Goal: Information Seeking & Learning: Learn about a topic

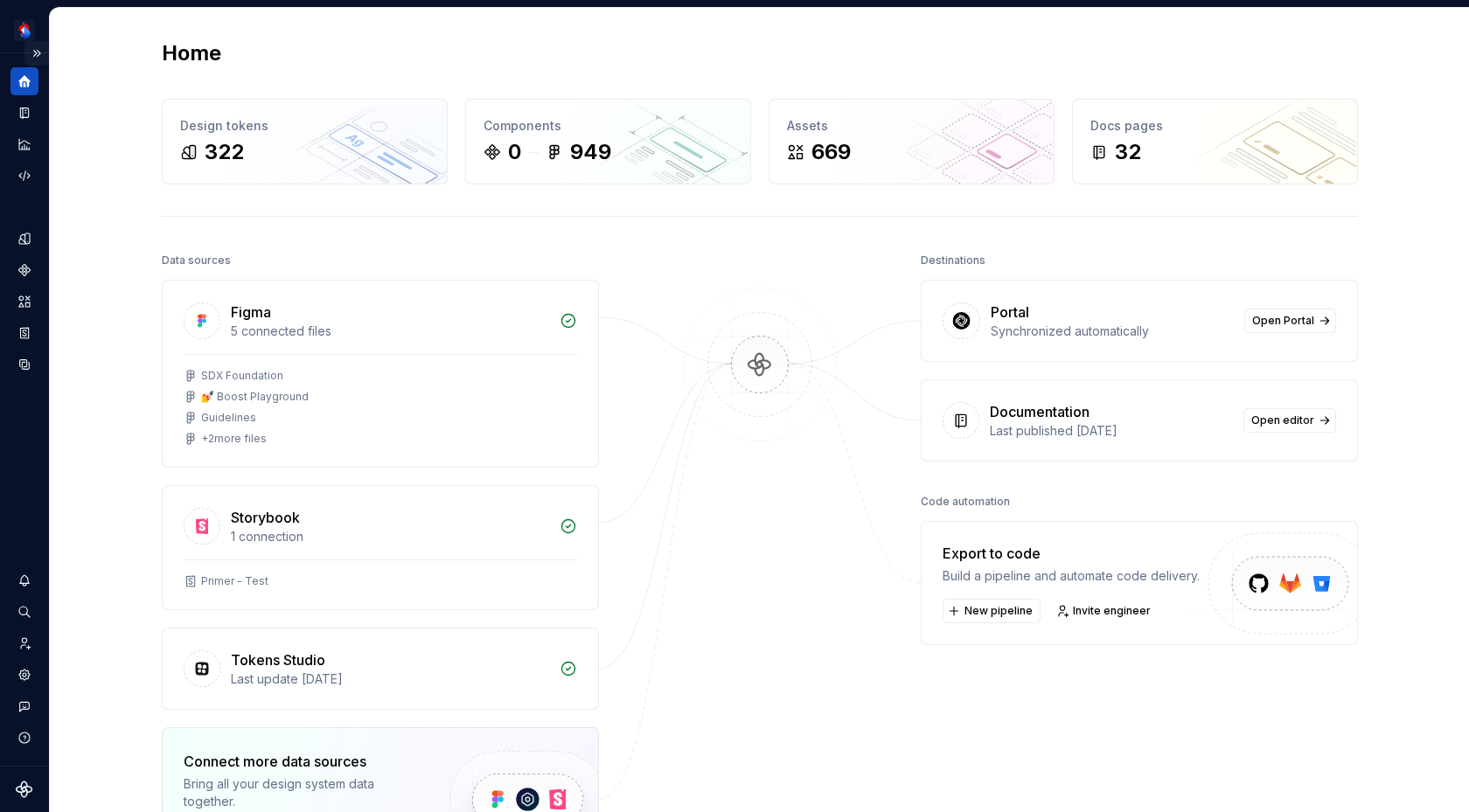
click at [32, 53] on button "Expand sidebar" at bounding box center [37, 53] width 25 height 25
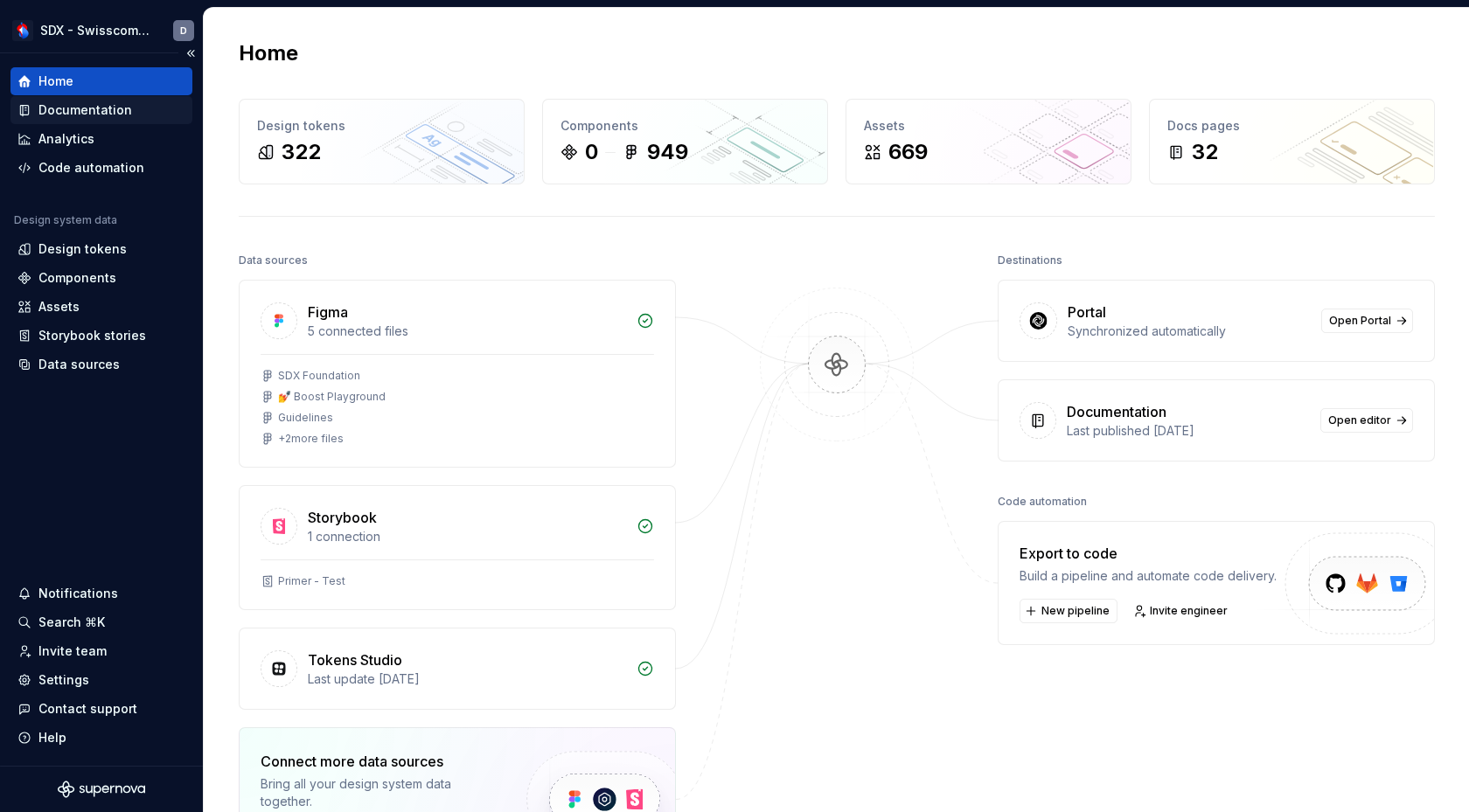
click at [133, 110] on div "Documentation" at bounding box center [101, 110] width 168 height 17
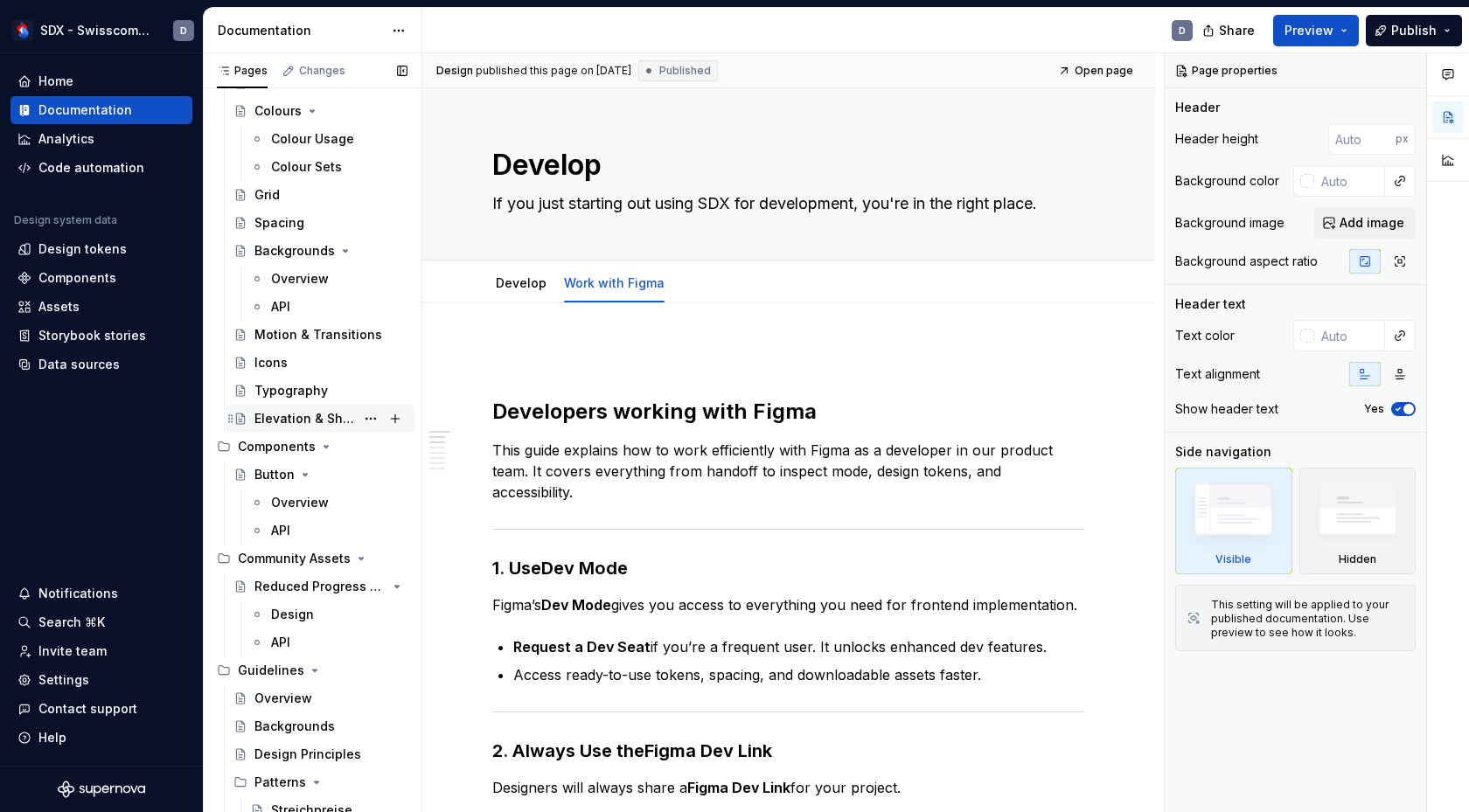
scroll to position [481, 0]
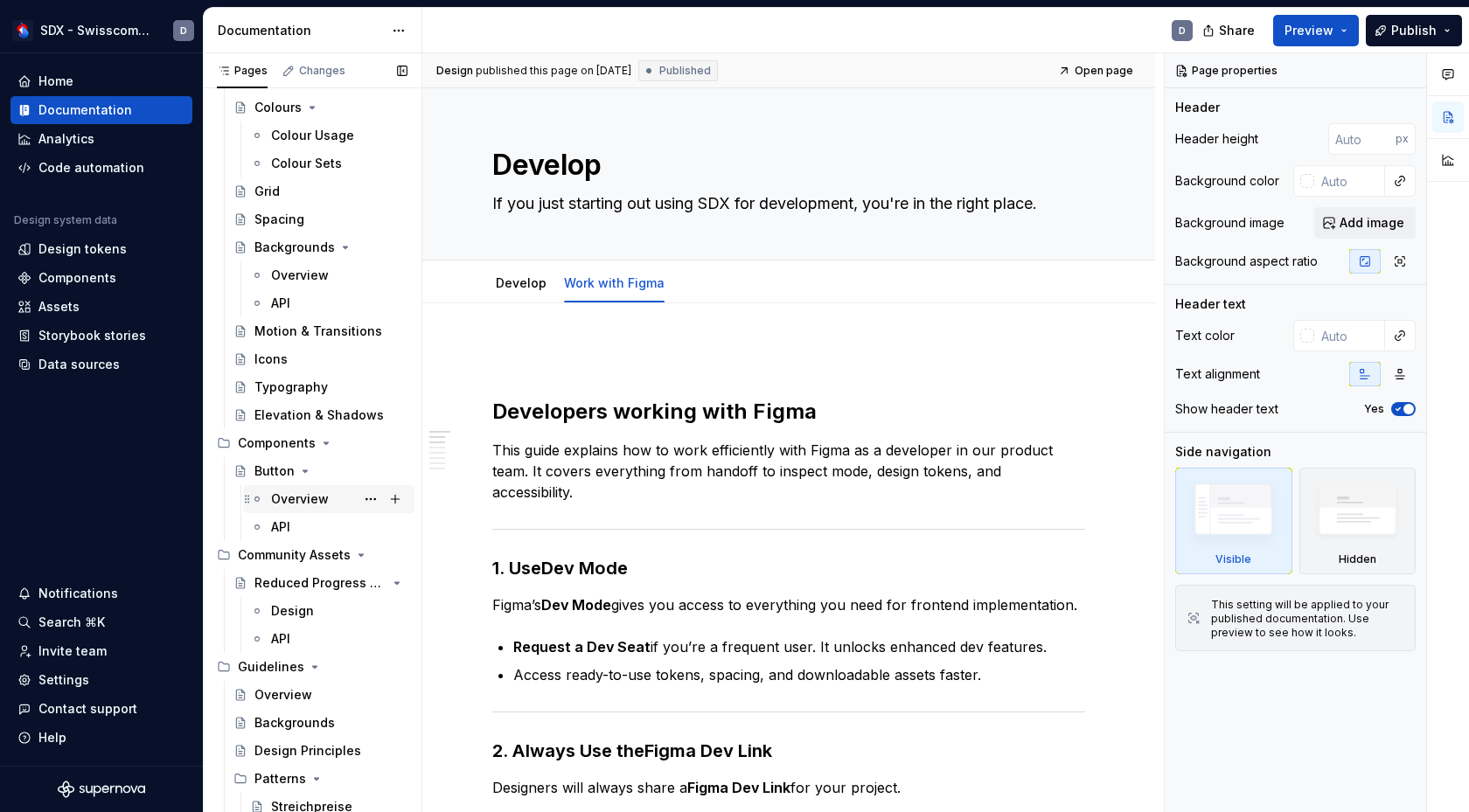
click at [325, 503] on div "Overview" at bounding box center [300, 499] width 57 height 17
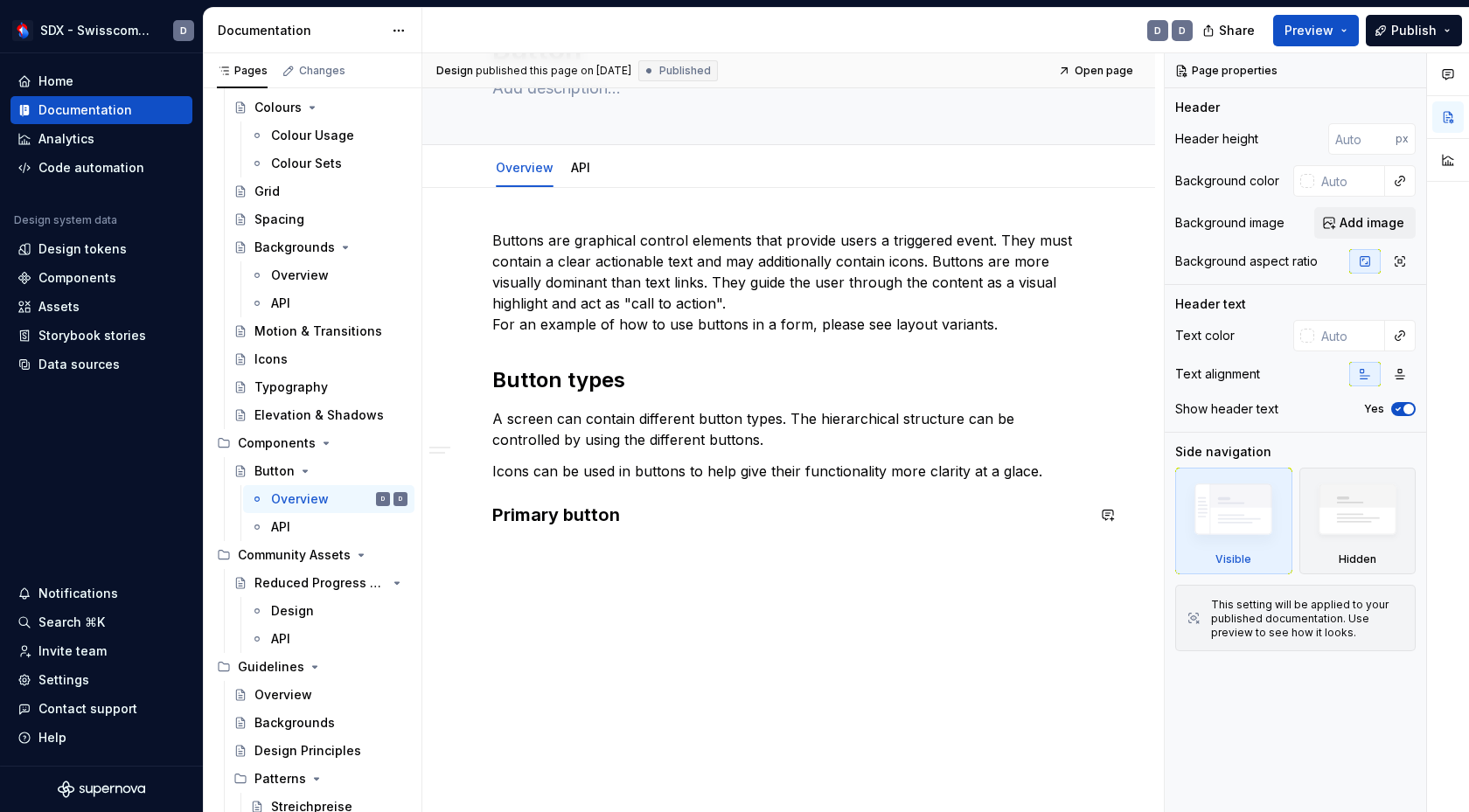
scroll to position [91, 0]
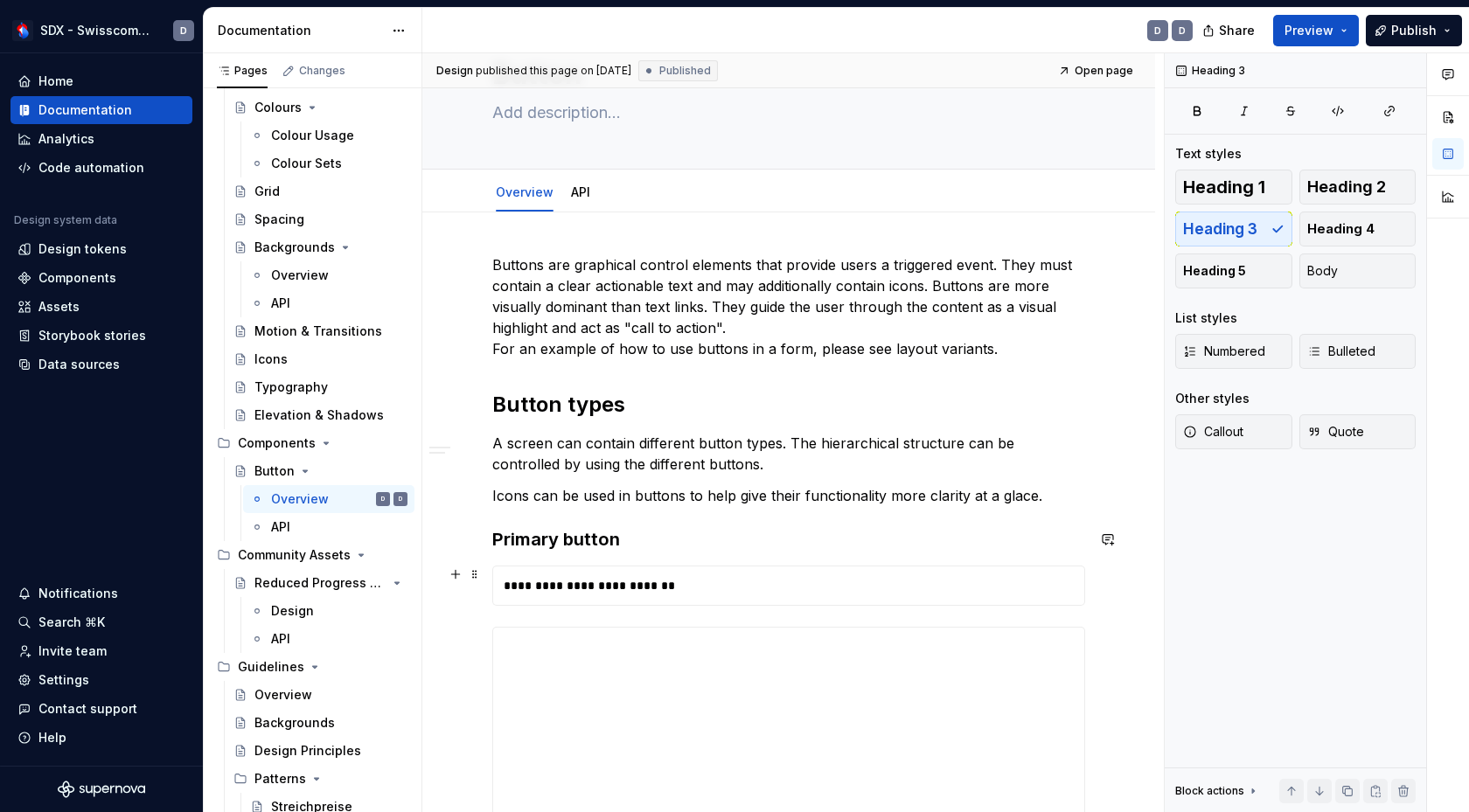
click at [580, 580] on div "**********" at bounding box center [789, 726] width 593 height 944
type textarea "*"
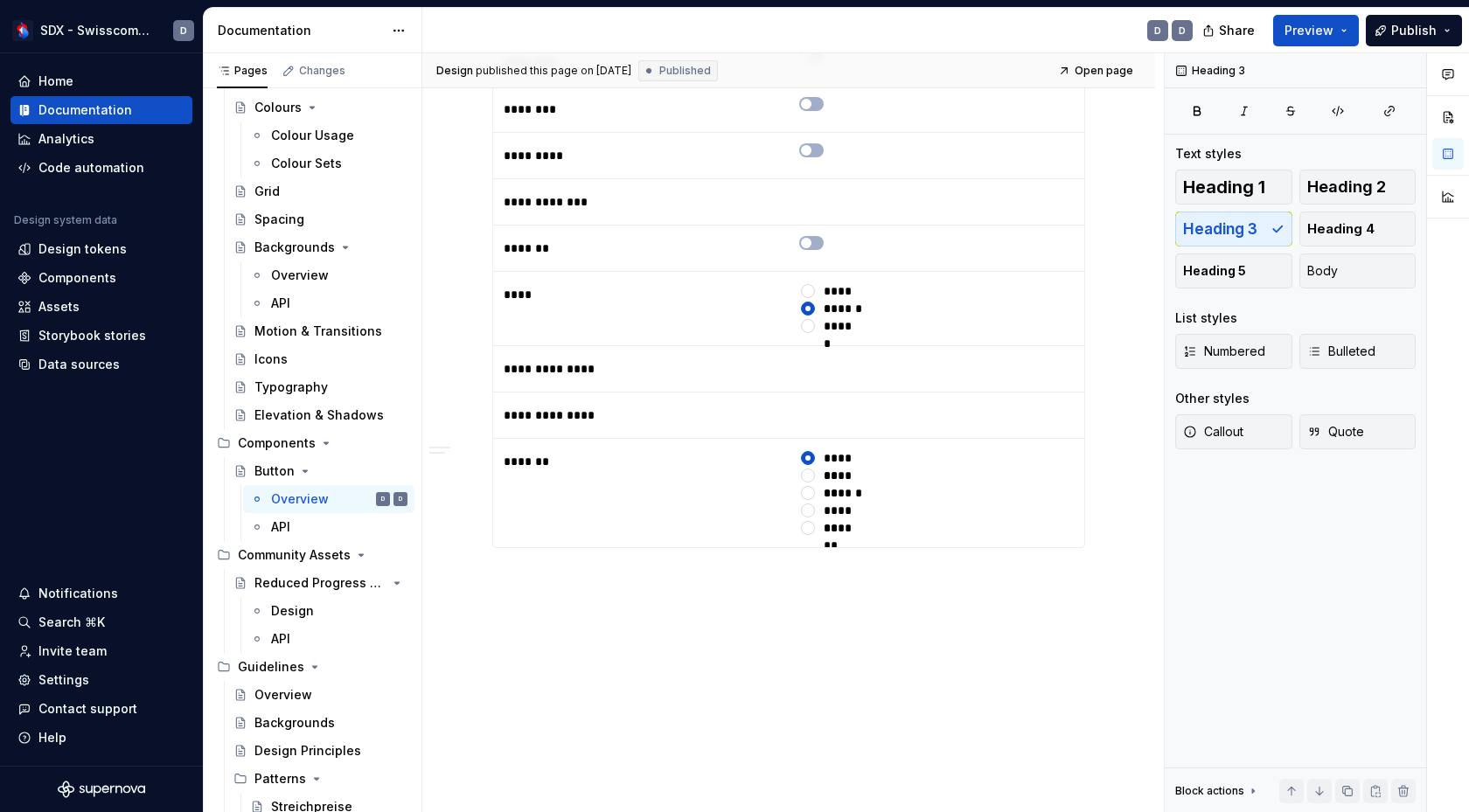
scroll to position [1783, 0]
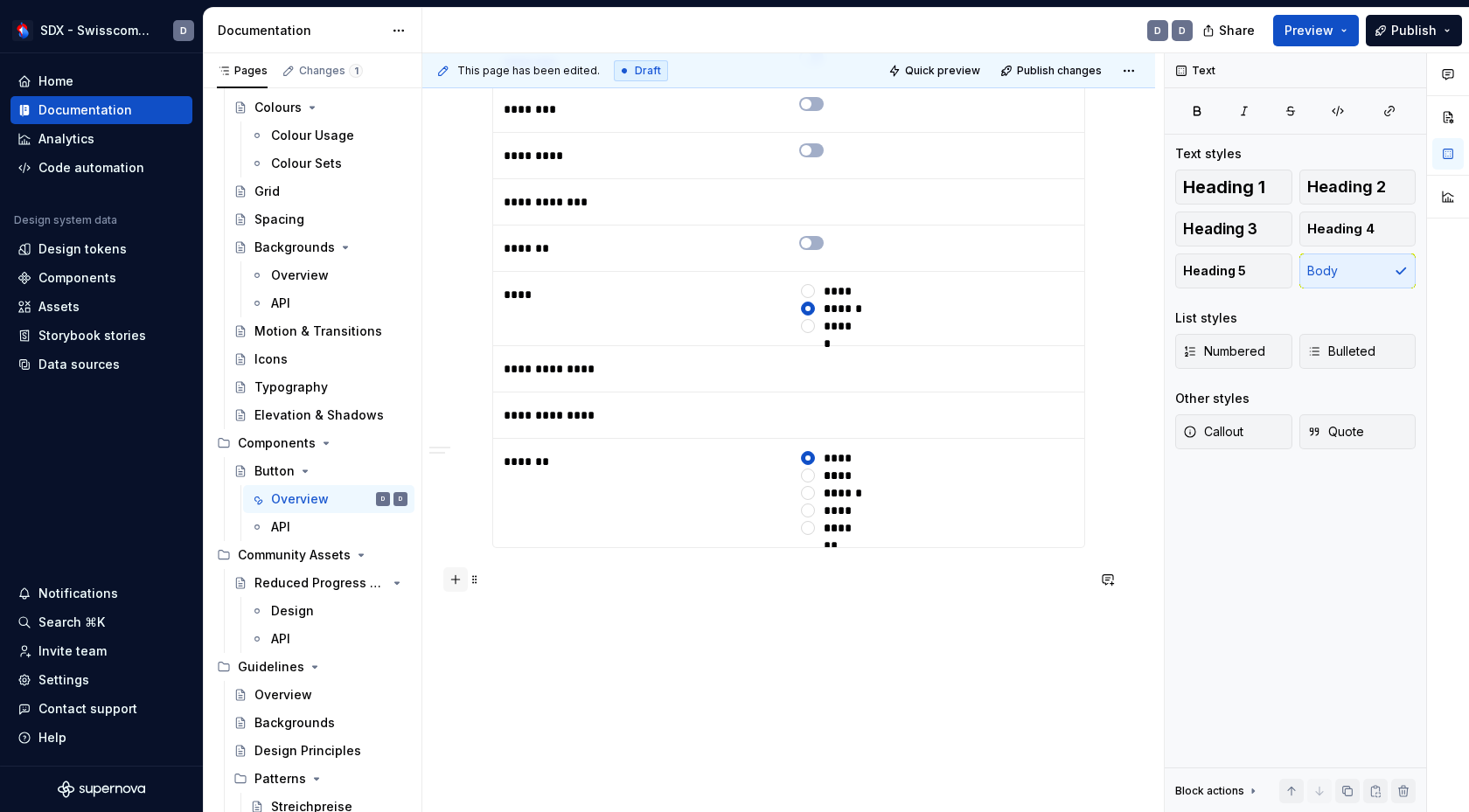
click at [453, 582] on button "button" at bounding box center [456, 580] width 25 height 25
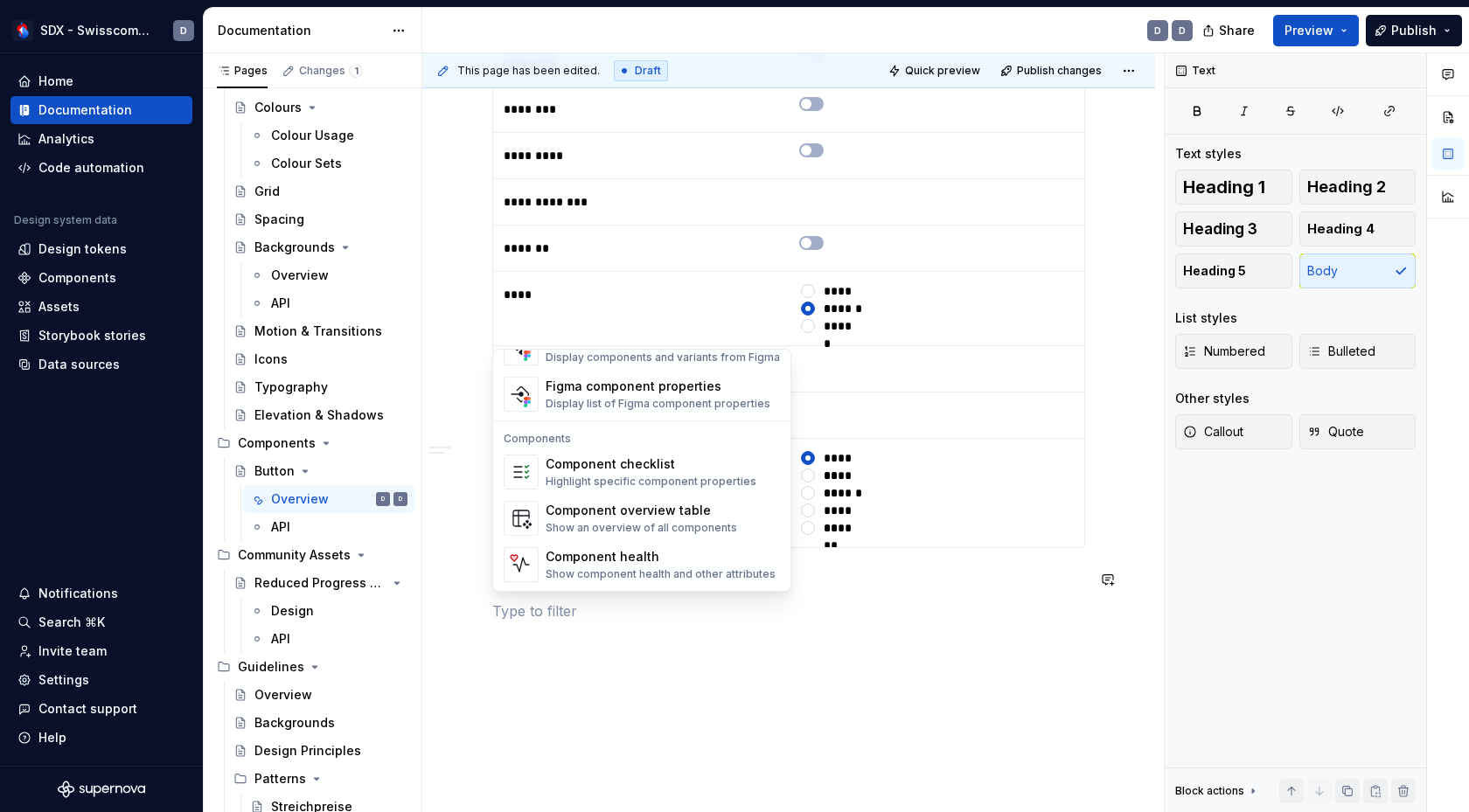
scroll to position [1741, 0]
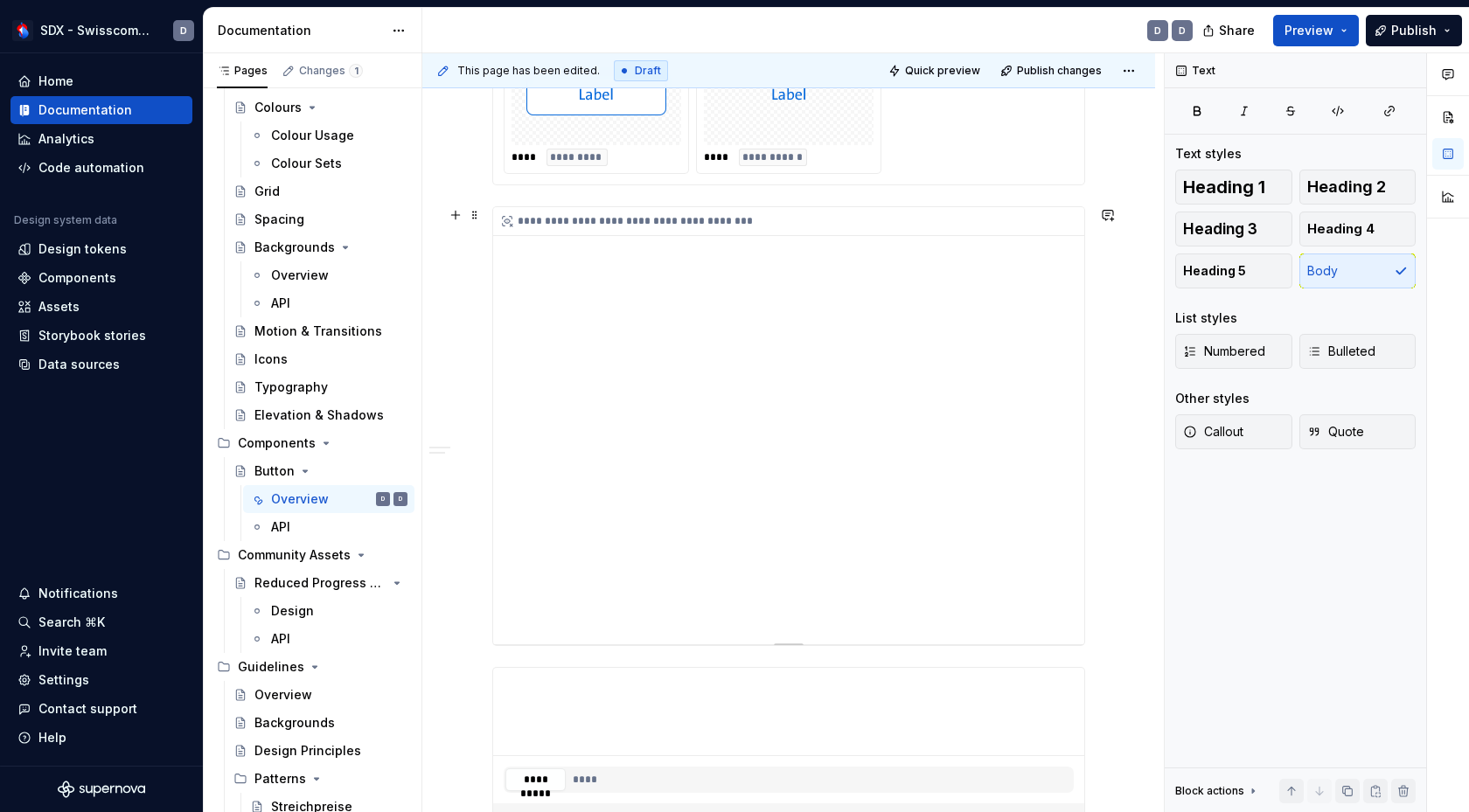
scroll to position [825, 0]
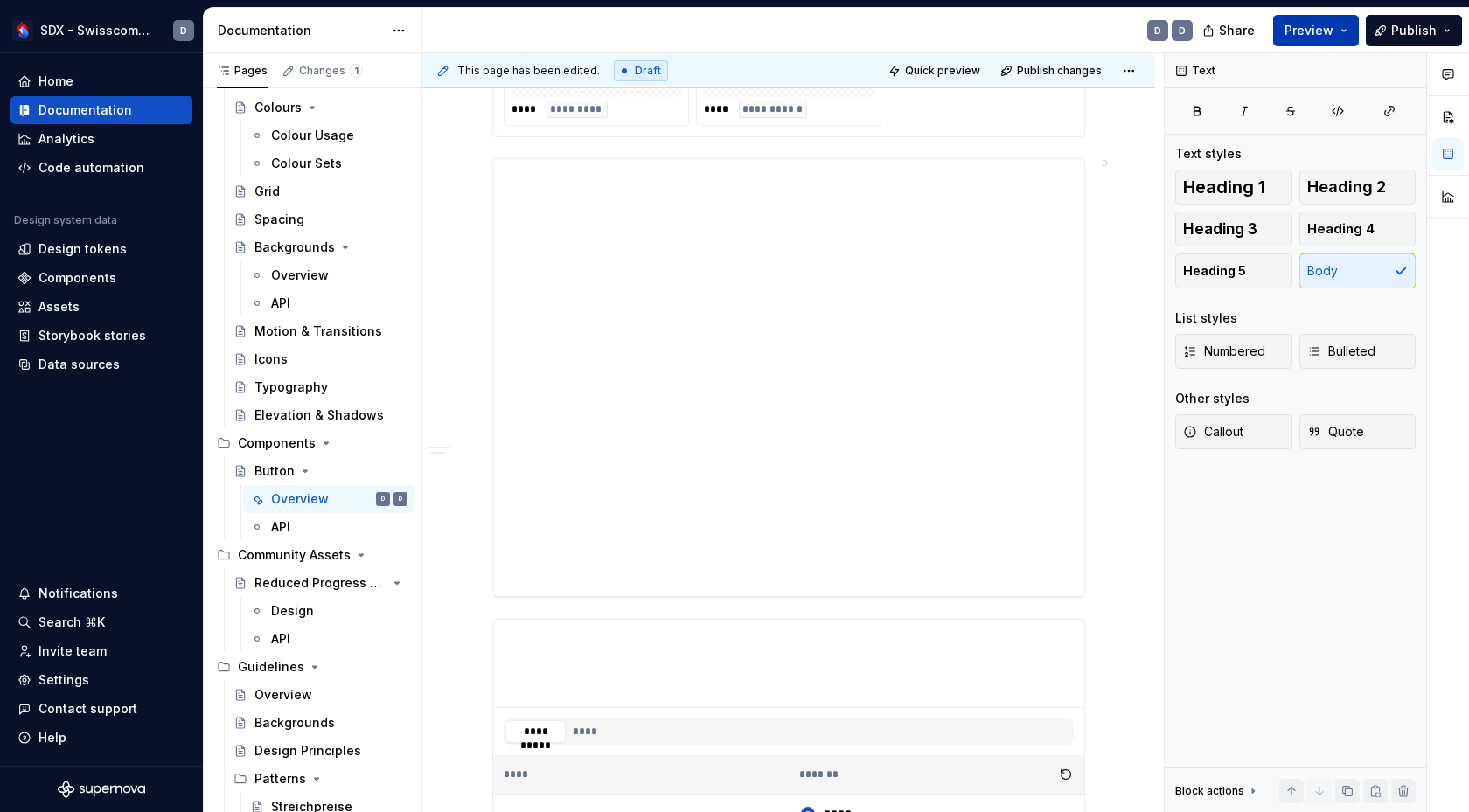
click at [1287, 22] on button "Preview" at bounding box center [1316, 31] width 86 height 32
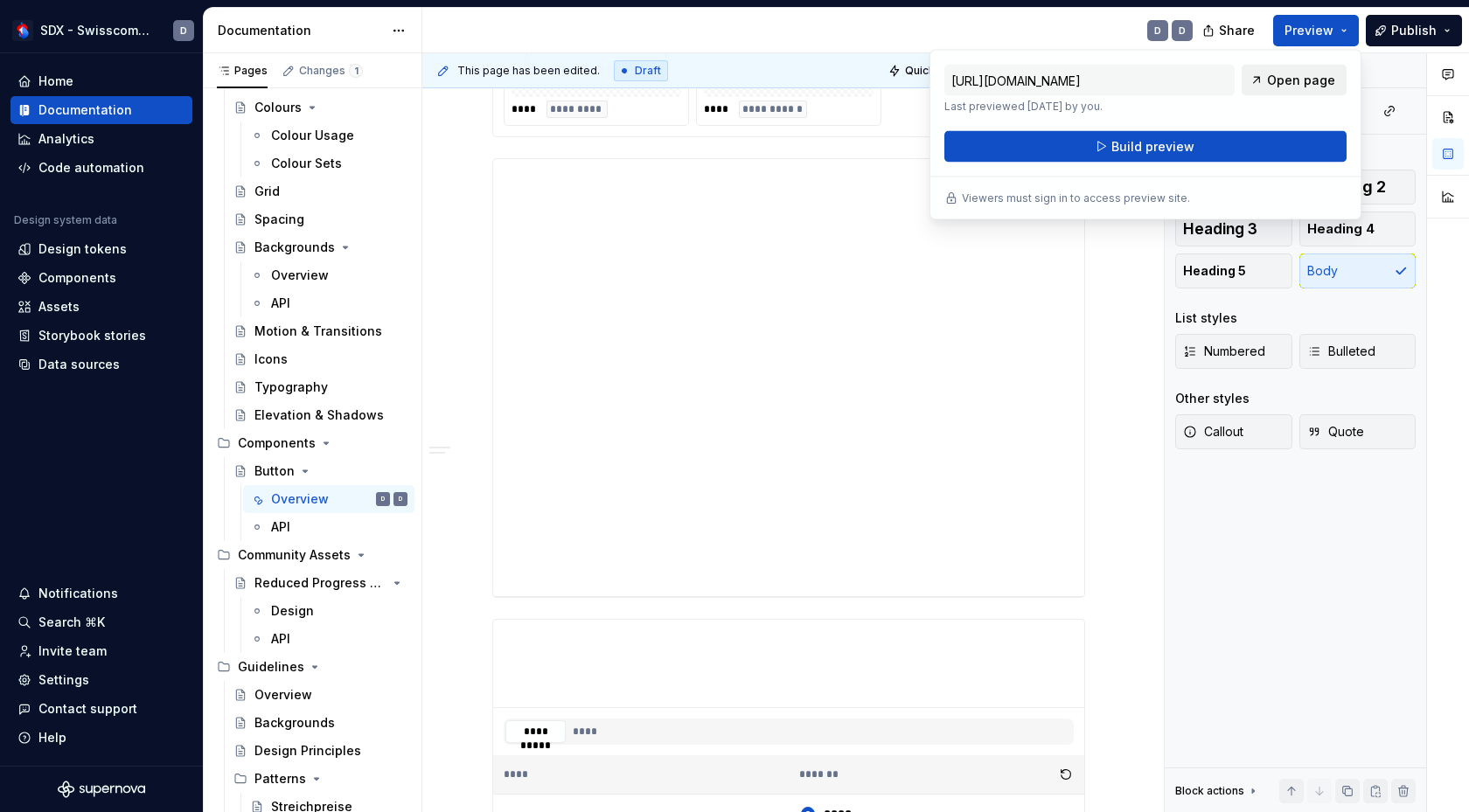
click at [1267, 86] on link "Open page" at bounding box center [1294, 80] width 105 height 32
type textarea "*"
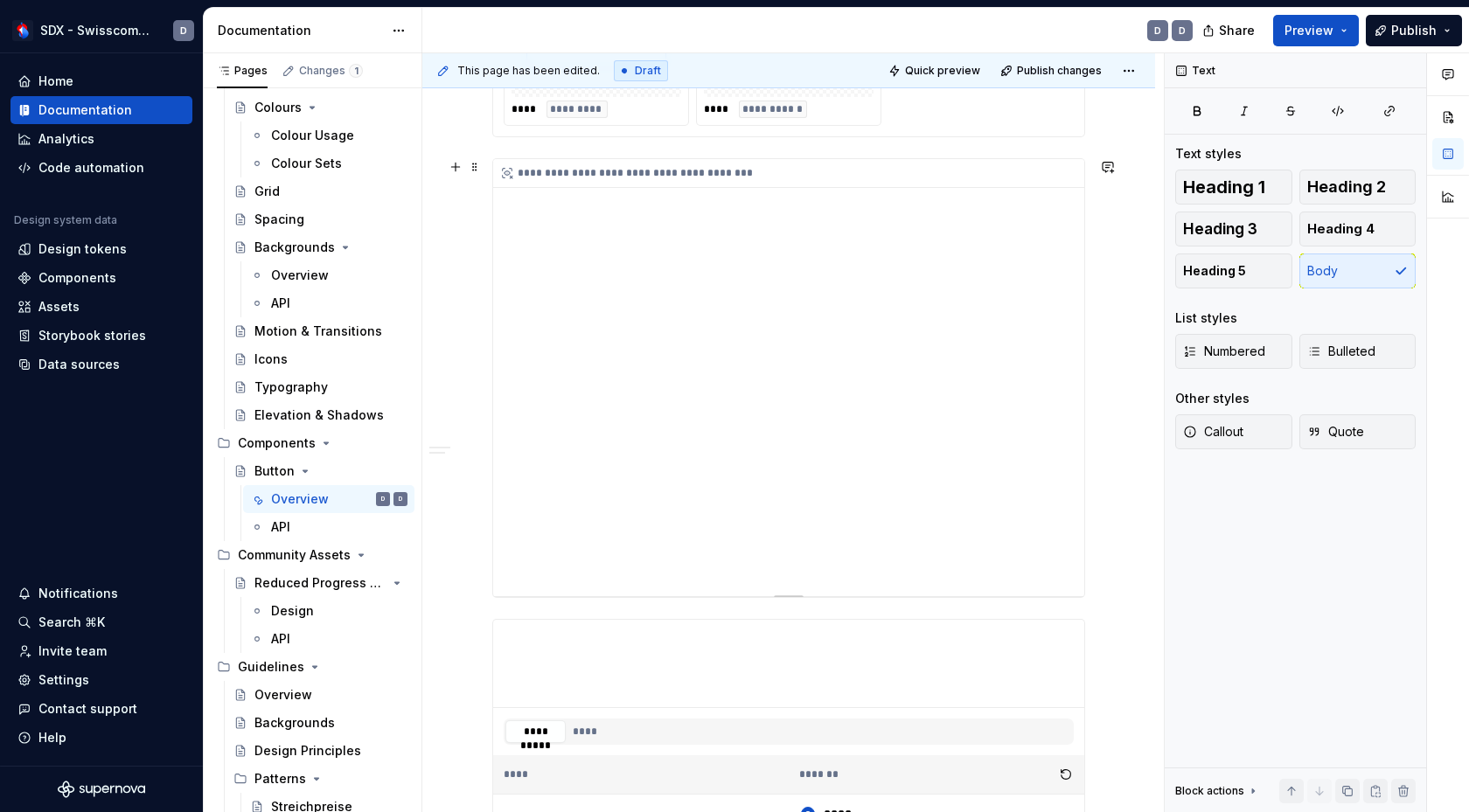
click at [766, 168] on div "**********" at bounding box center [793, 174] width 600 height 29
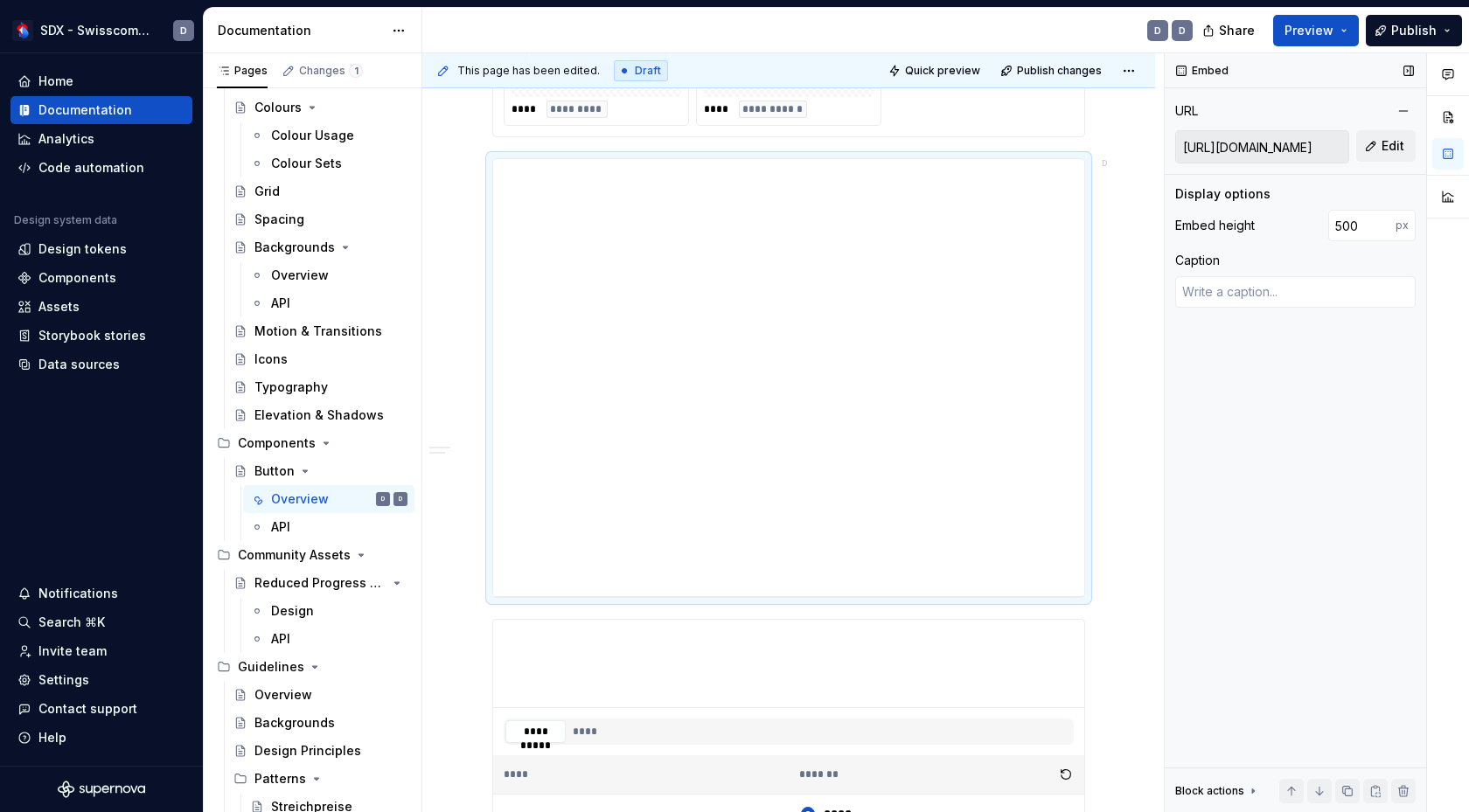
click at [1273, 152] on input "[URL][DOMAIN_NAME]" at bounding box center [1263, 146] width 172 height 32
click at [1266, 295] on textarea at bounding box center [1296, 291] width 241 height 32
click at [905, 315] on div "**********" at bounding box center [789, 378] width 592 height 438
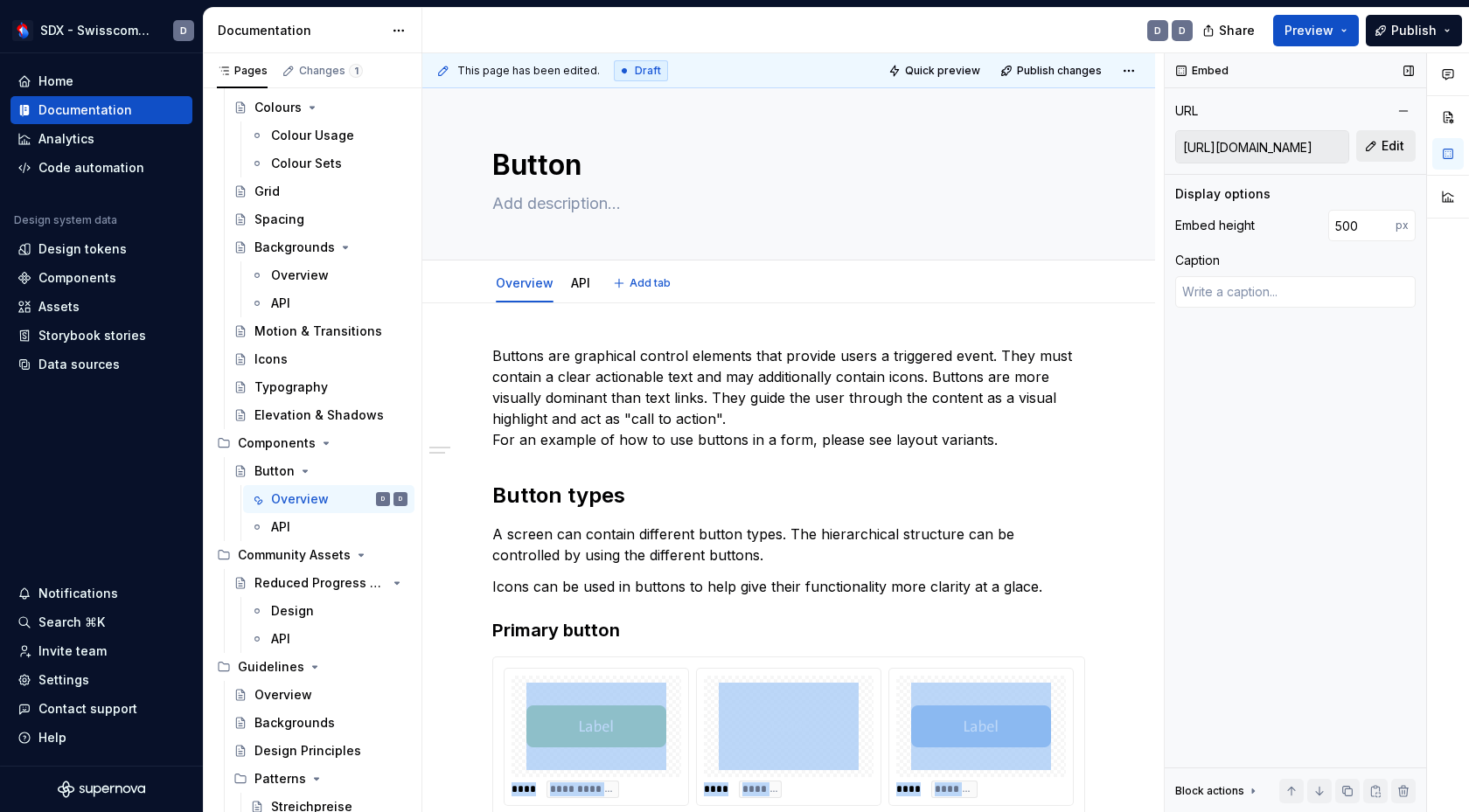
scroll to position [0, 0]
click at [65, 72] on div "Home" at bounding box center [101, 80] width 182 height 28
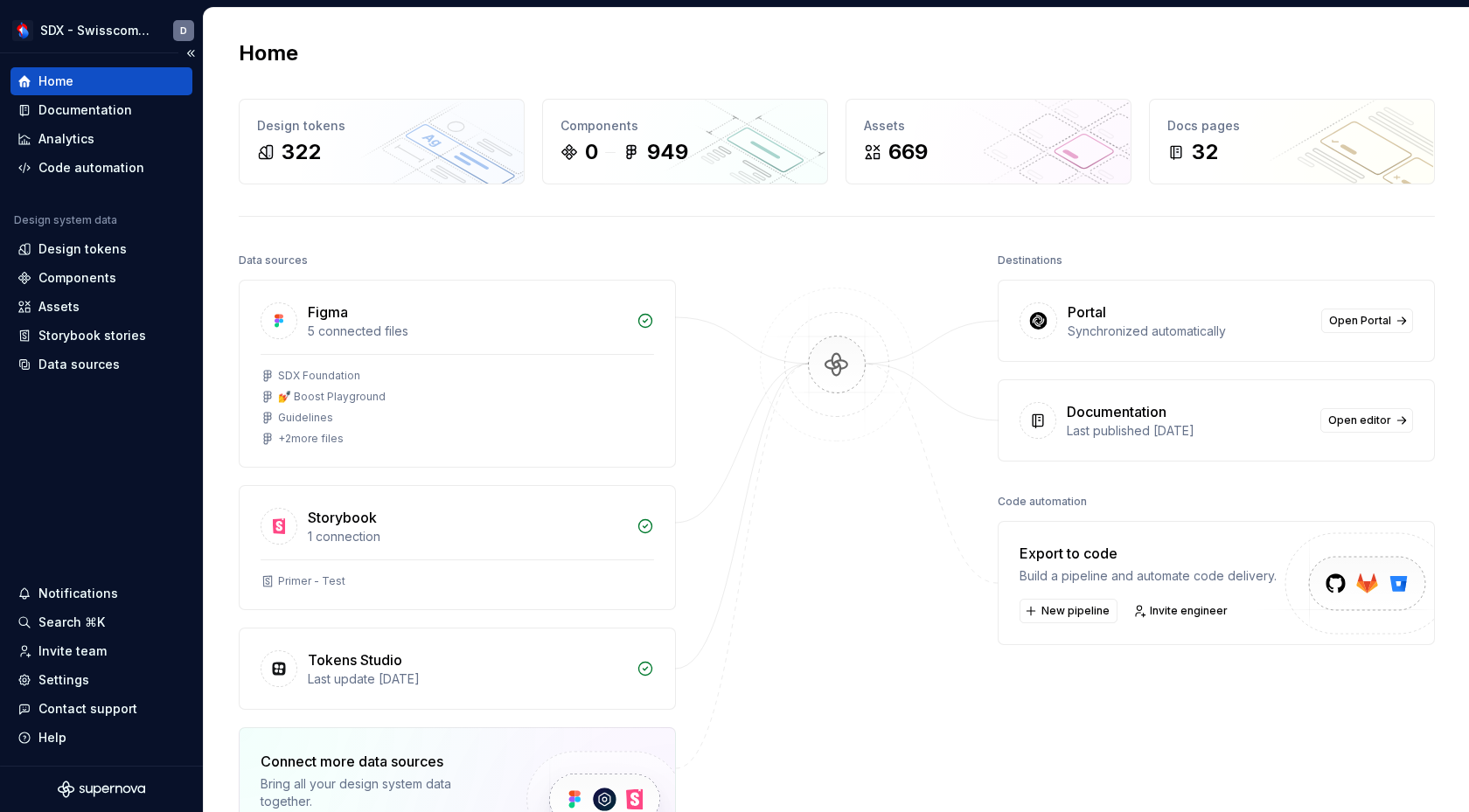
click at [64, 78] on div "Home" at bounding box center [55, 81] width 35 height 17
click at [98, 111] on div "Documentation" at bounding box center [85, 110] width 94 height 17
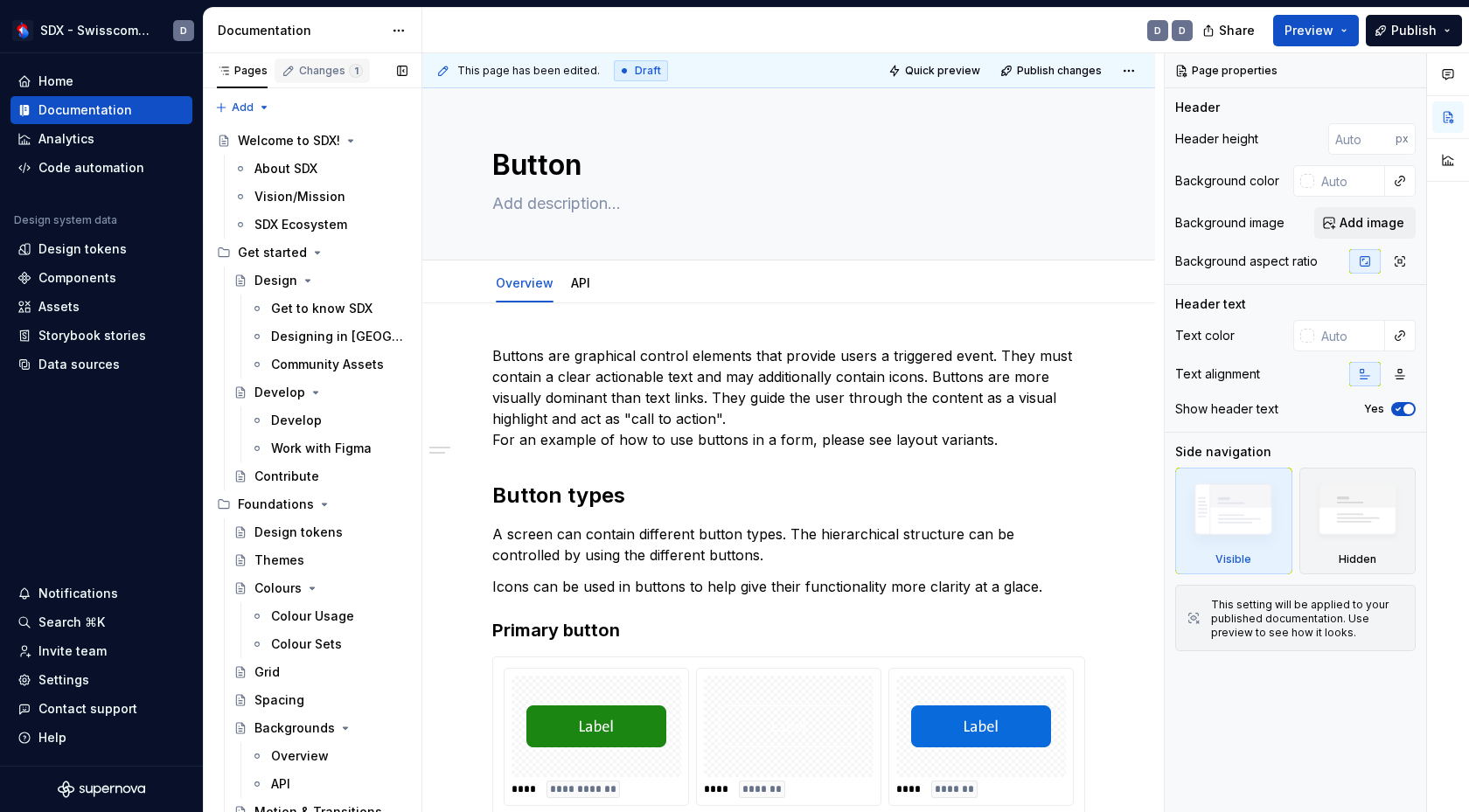
click at [326, 77] on div "Changes 1" at bounding box center [331, 71] width 64 height 14
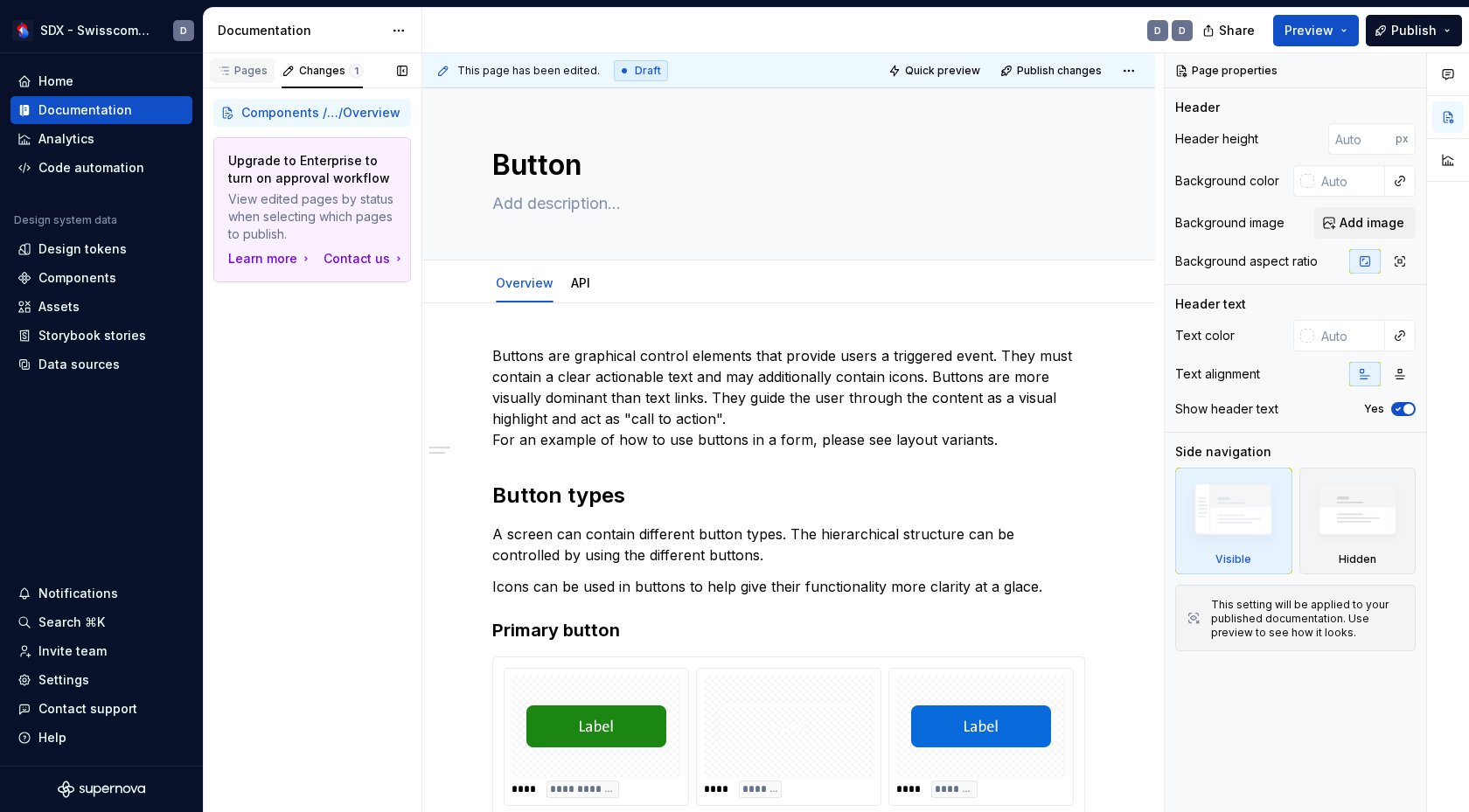
click at [242, 74] on div "Pages" at bounding box center [242, 71] width 51 height 14
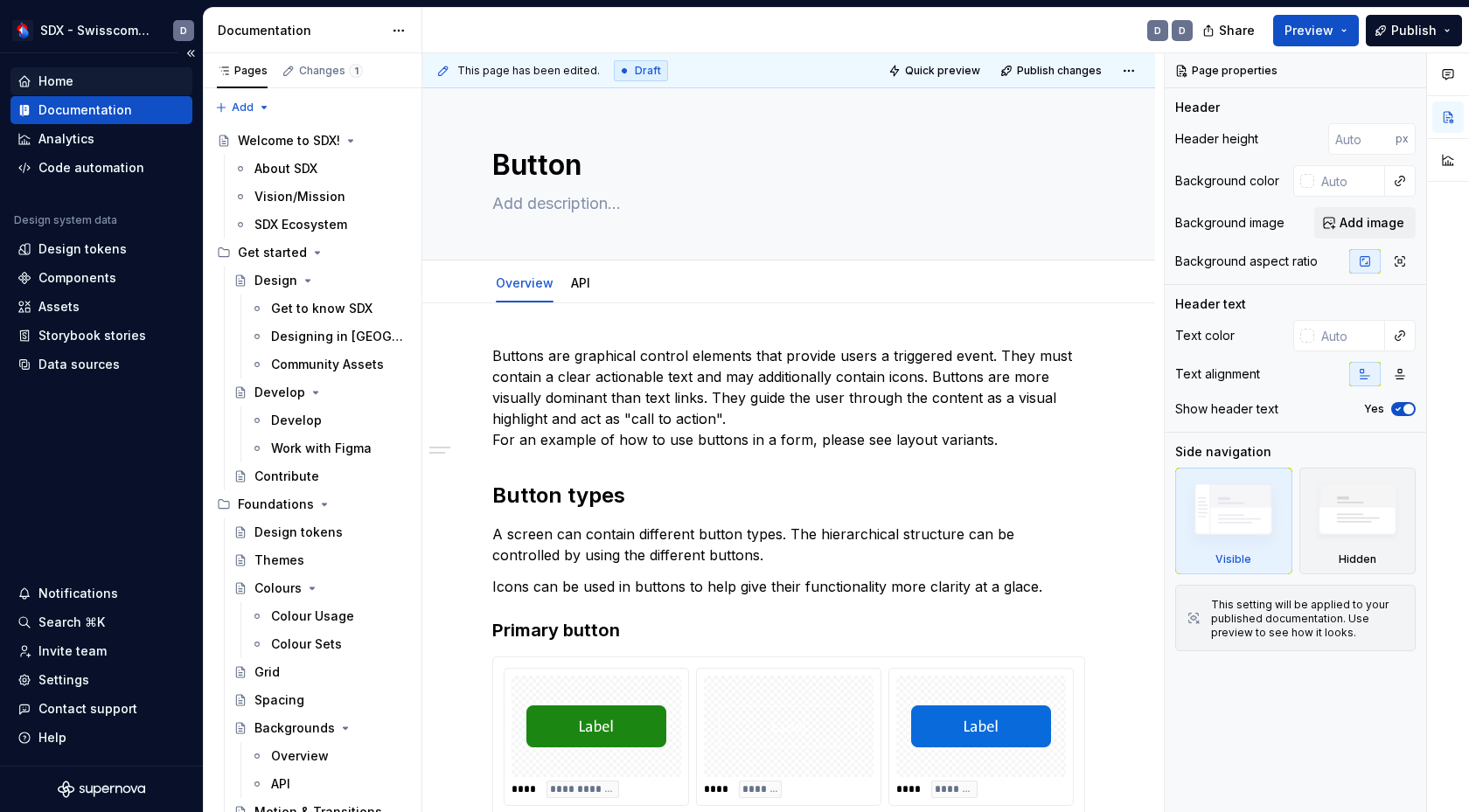
click at [67, 77] on div "Home" at bounding box center [55, 81] width 35 height 17
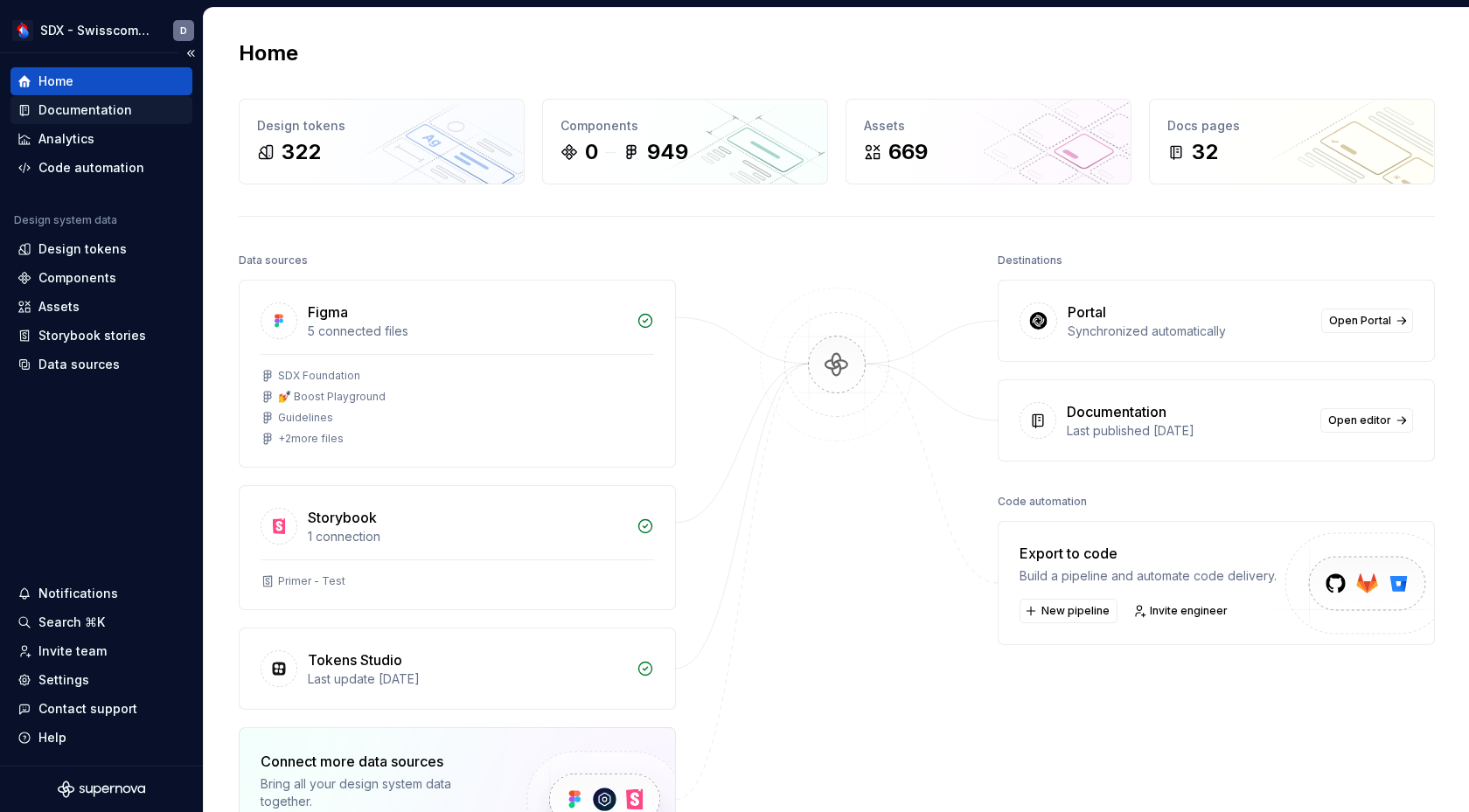
click at [80, 113] on div "Documentation" at bounding box center [85, 110] width 94 height 17
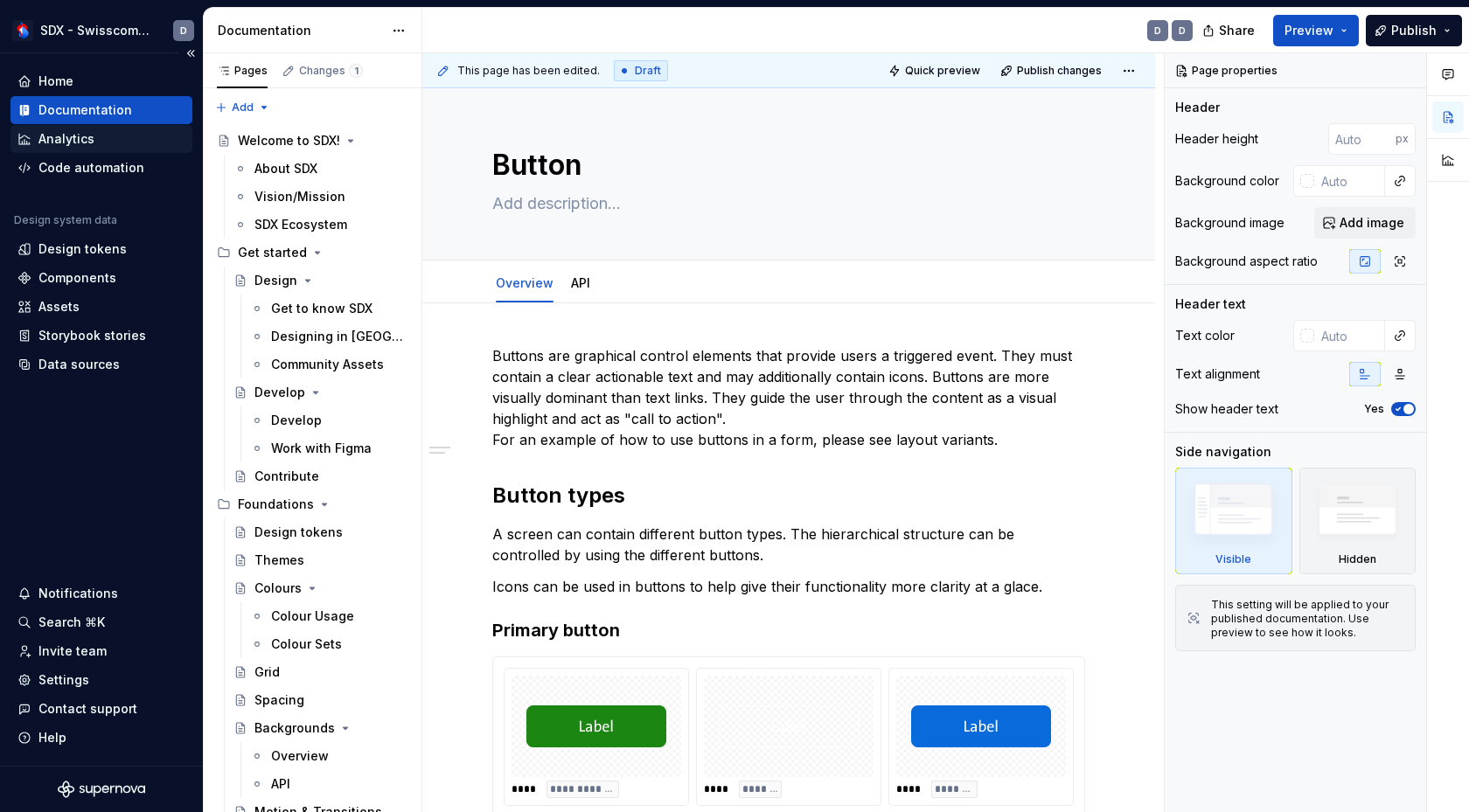
click at [68, 139] on div "Analytics" at bounding box center [66, 139] width 56 height 17
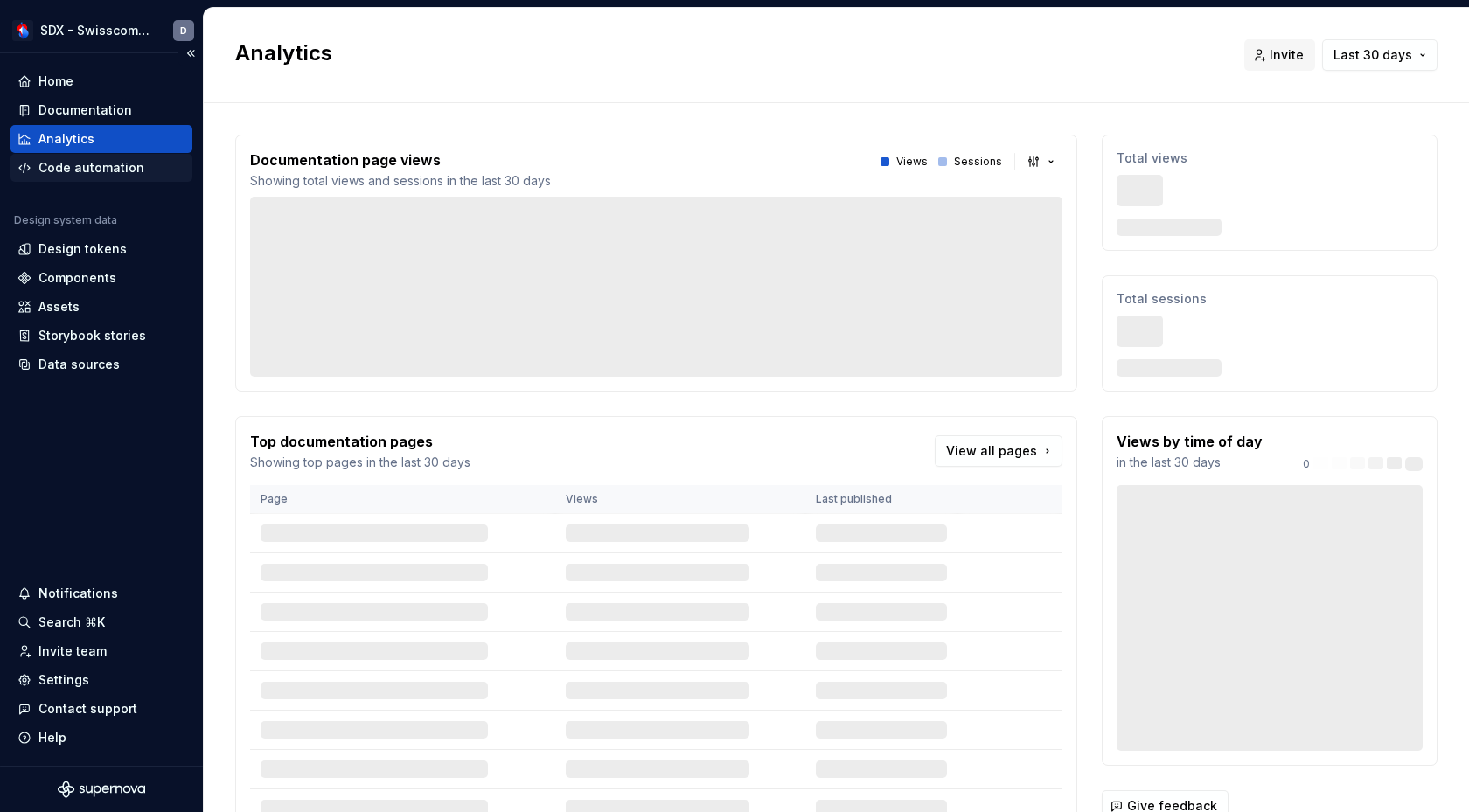
click at [77, 175] on div "Code automation" at bounding box center [91, 168] width 106 height 17
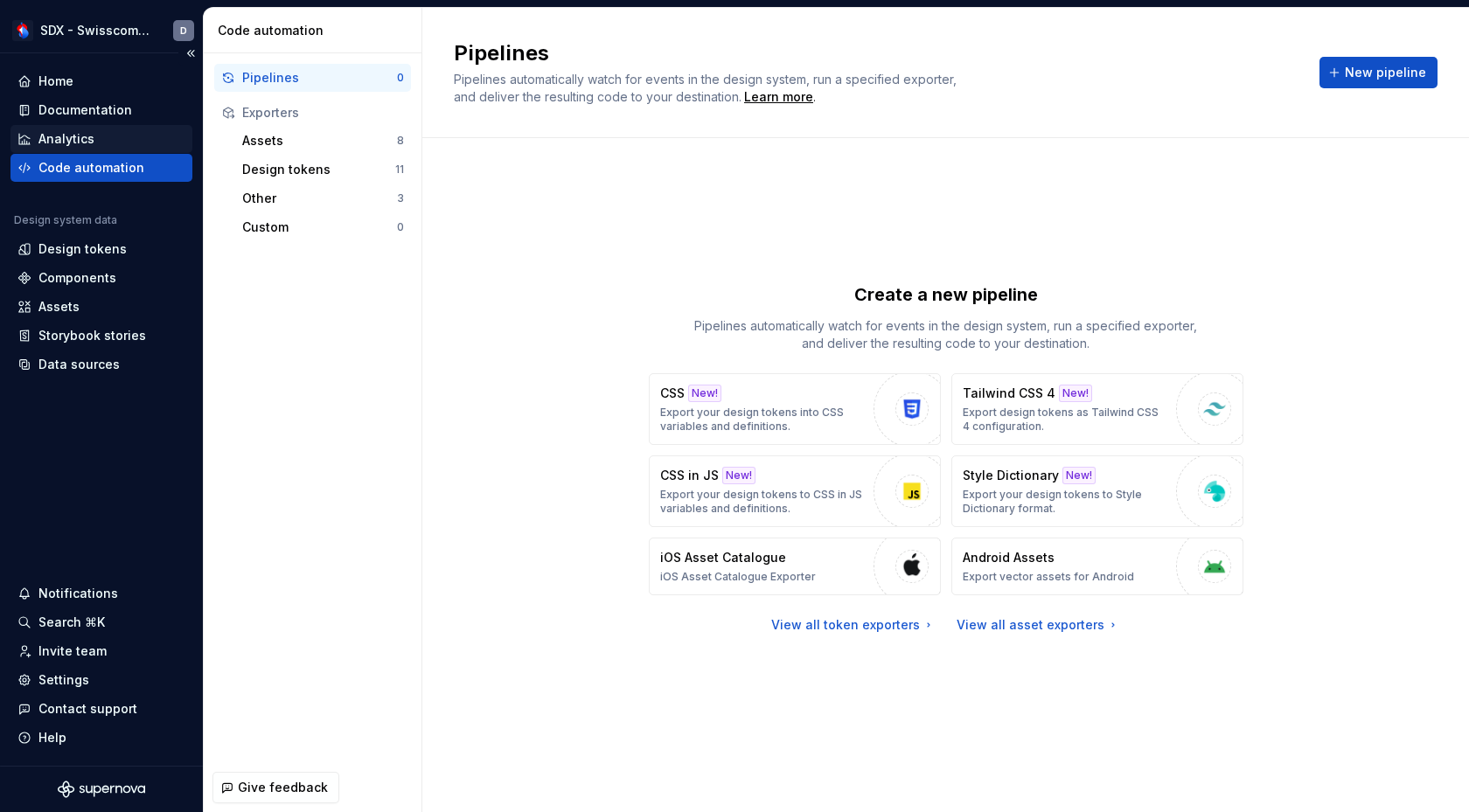
click at [88, 143] on div "Analytics" at bounding box center [66, 139] width 56 height 17
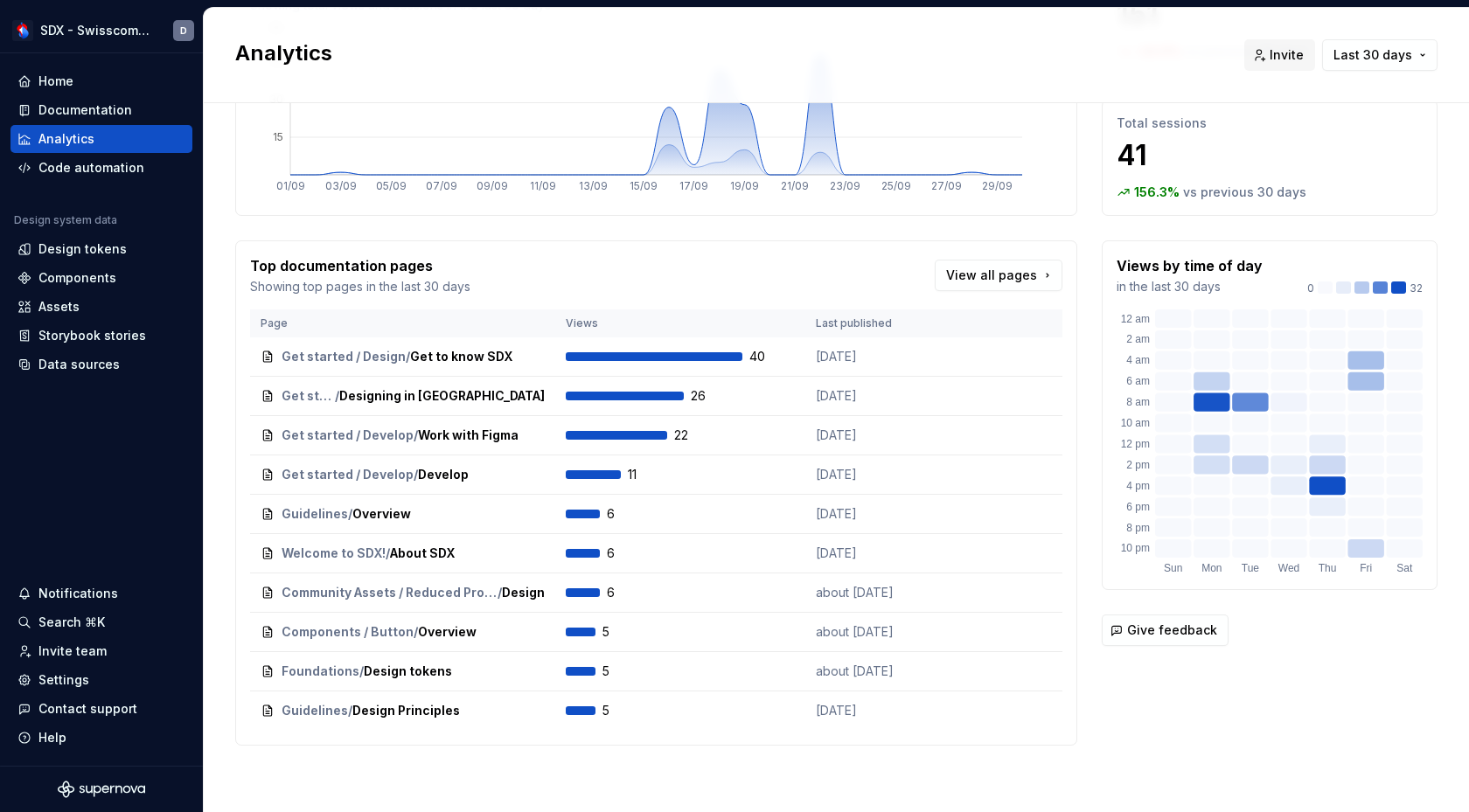
scroll to position [176, 0]
click at [103, 117] on div "Documentation" at bounding box center [85, 110] width 94 height 17
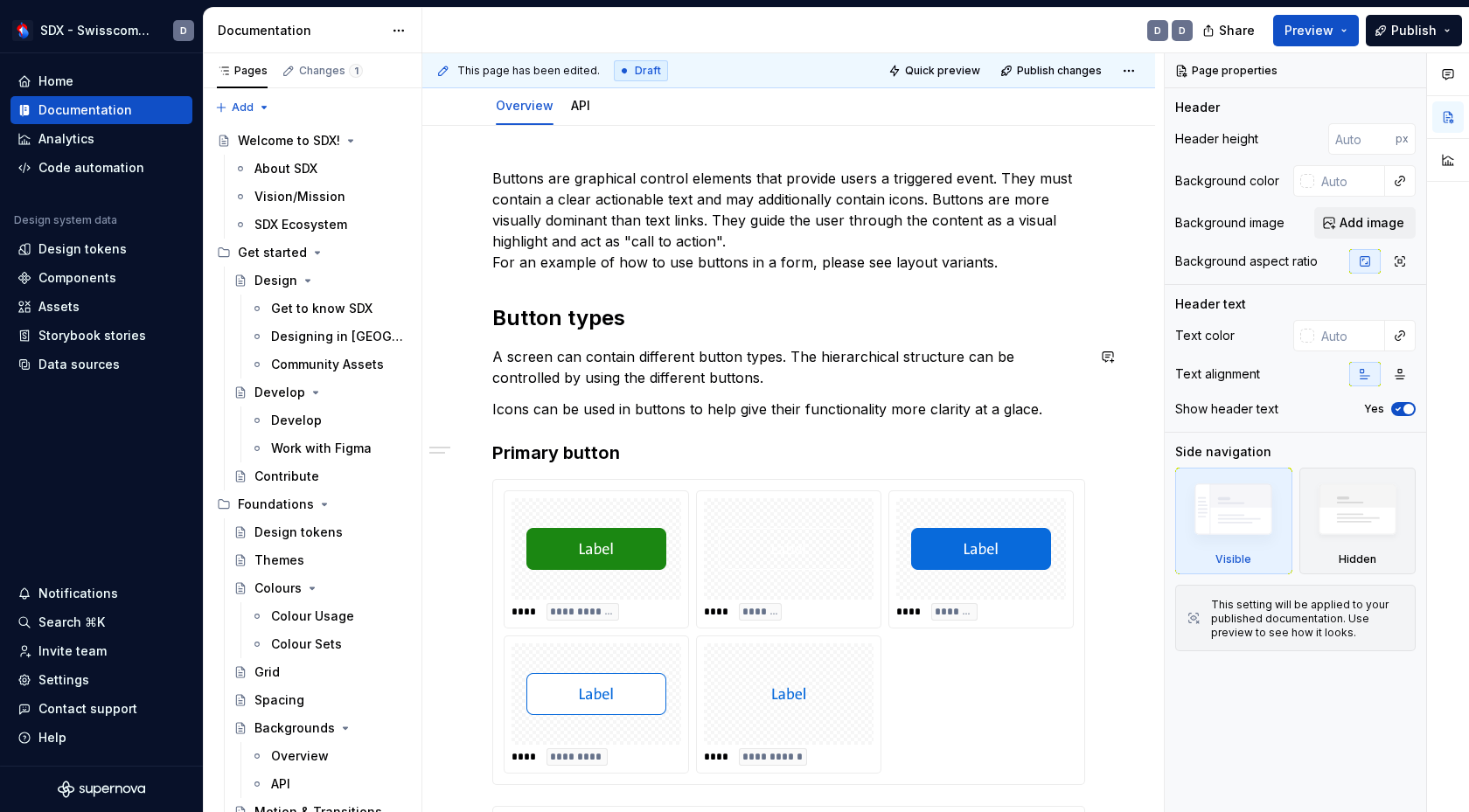
type textarea "*"
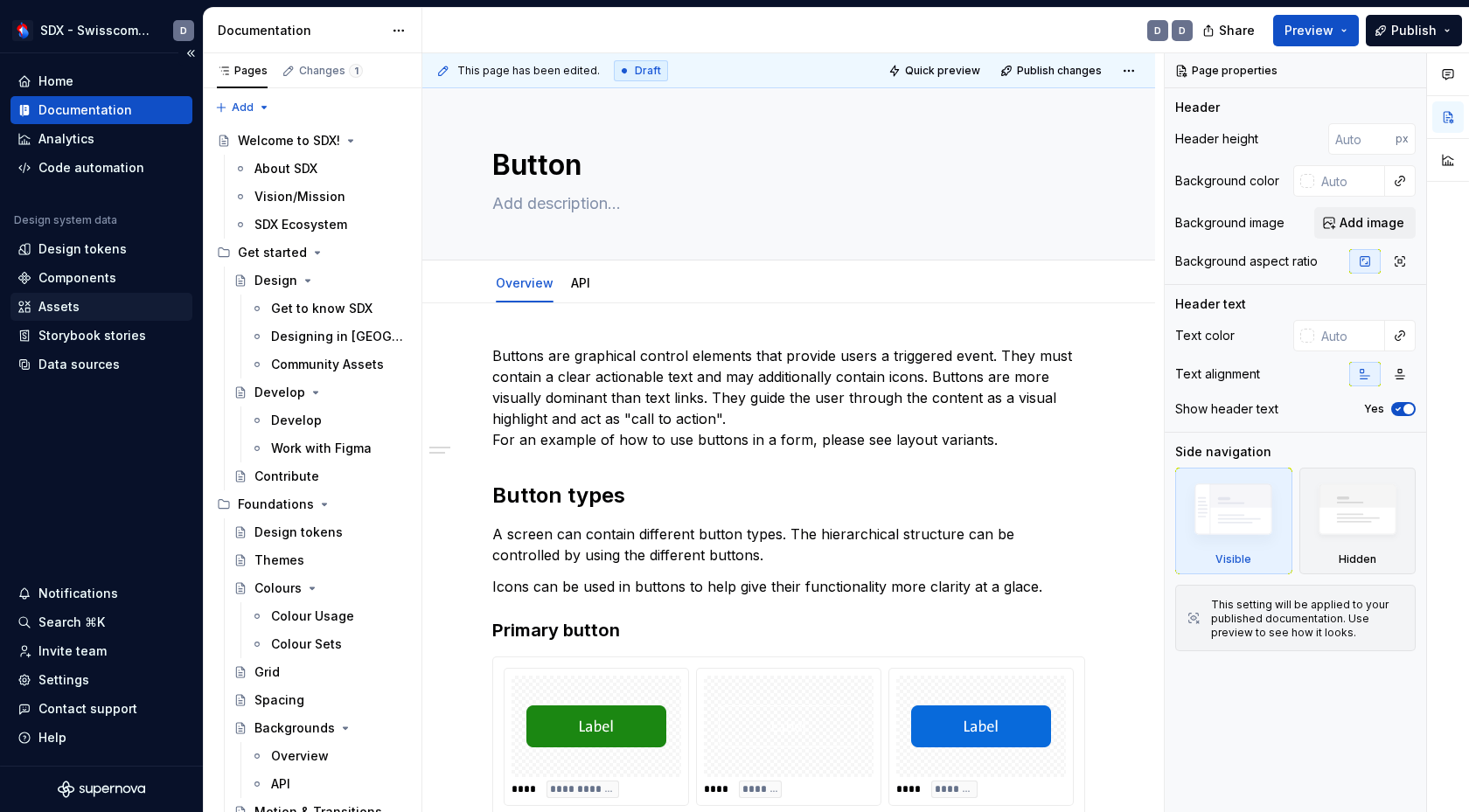
click at [64, 312] on div "Assets" at bounding box center [58, 307] width 41 height 17
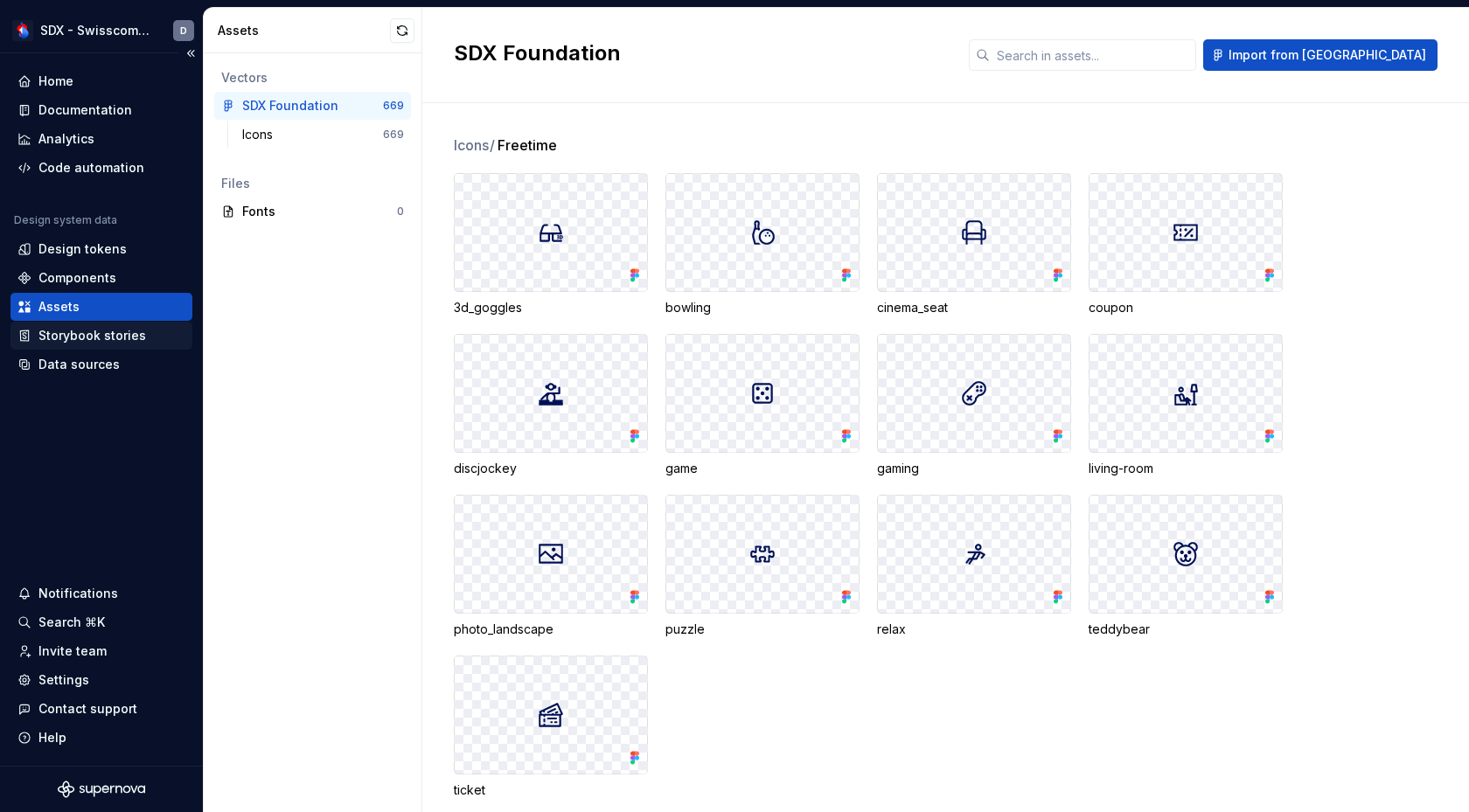
click at [64, 340] on div "Storybook stories" at bounding box center [92, 335] width 108 height 17
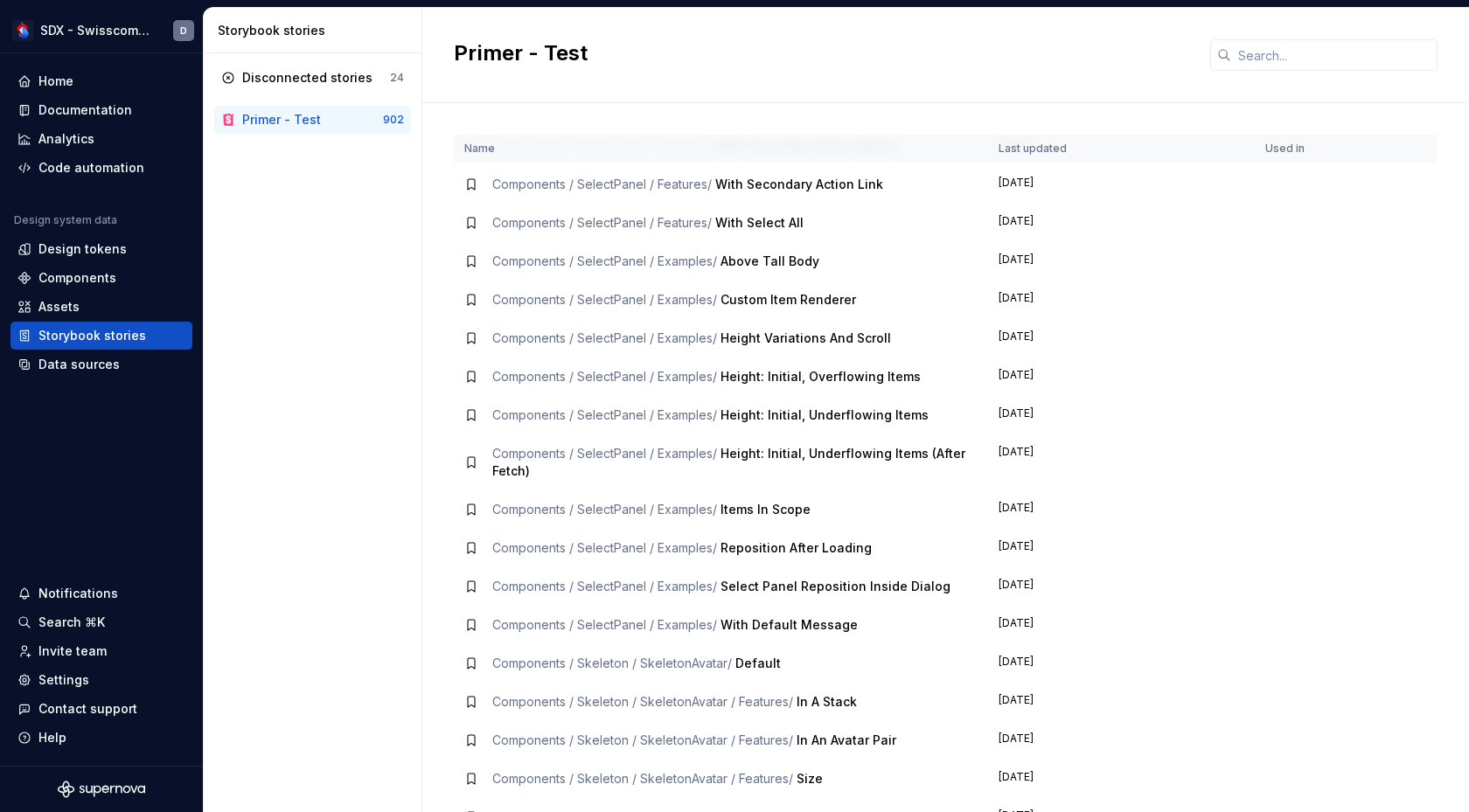
scroll to position [15809, 0]
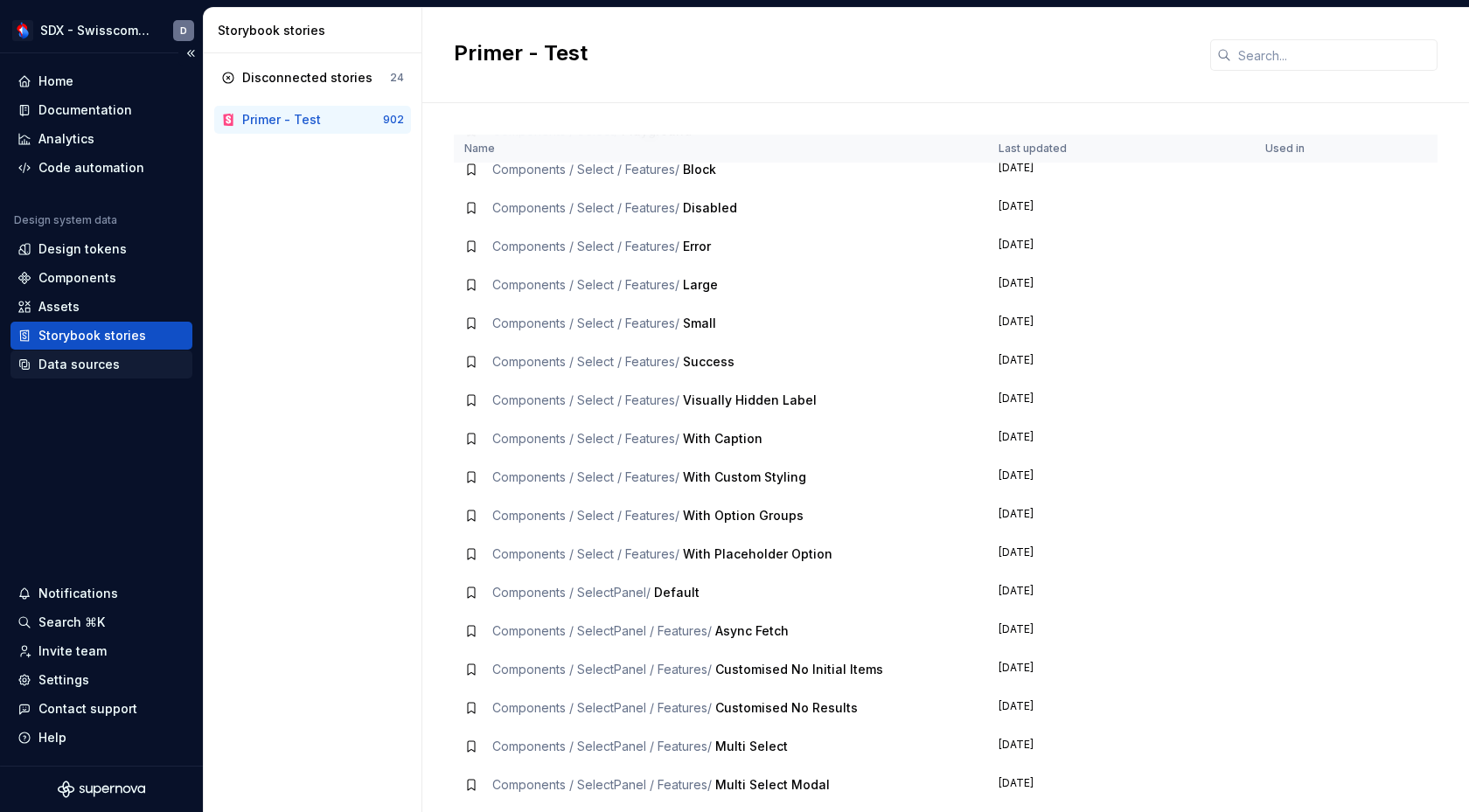
click at [87, 371] on div "Data sources" at bounding box center [78, 364] width 81 height 17
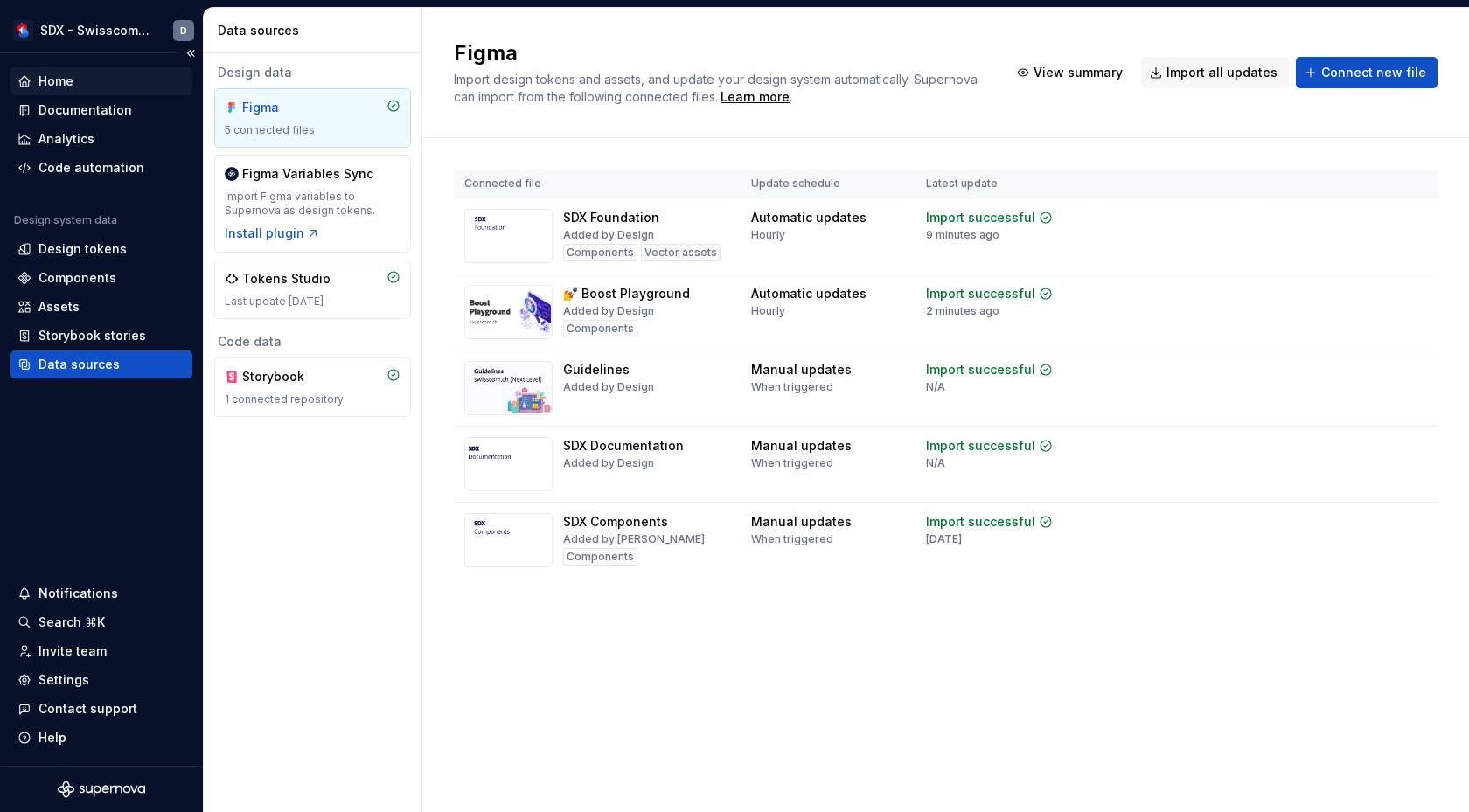
click at [59, 82] on div "Home" at bounding box center [55, 81] width 35 height 17
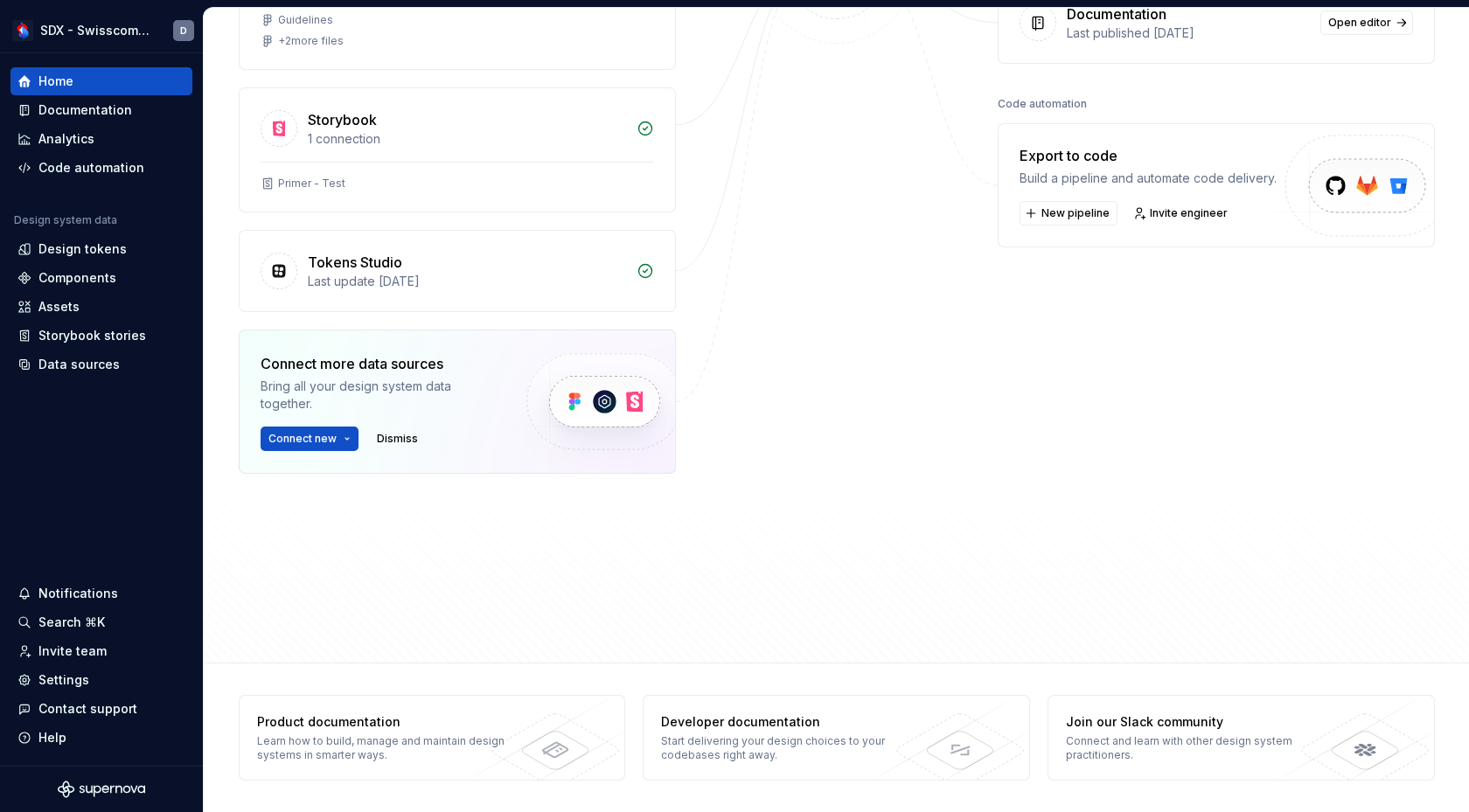
scroll to position [397, 0]
click at [400, 438] on span "Dismiss" at bounding box center [397, 438] width 41 height 14
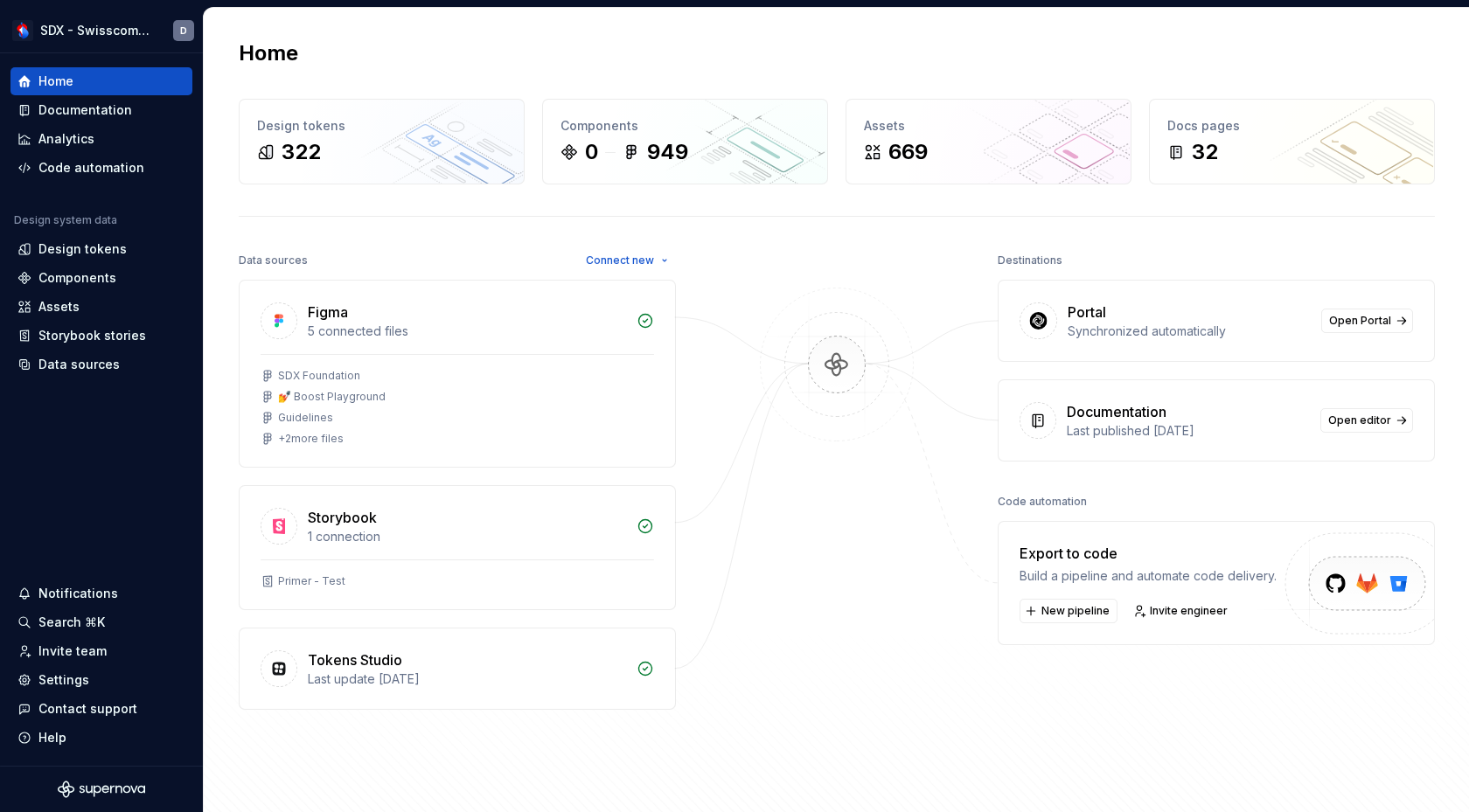
scroll to position [0, 0]
click at [464, 421] on div "Guidelines" at bounding box center [458, 417] width 394 height 14
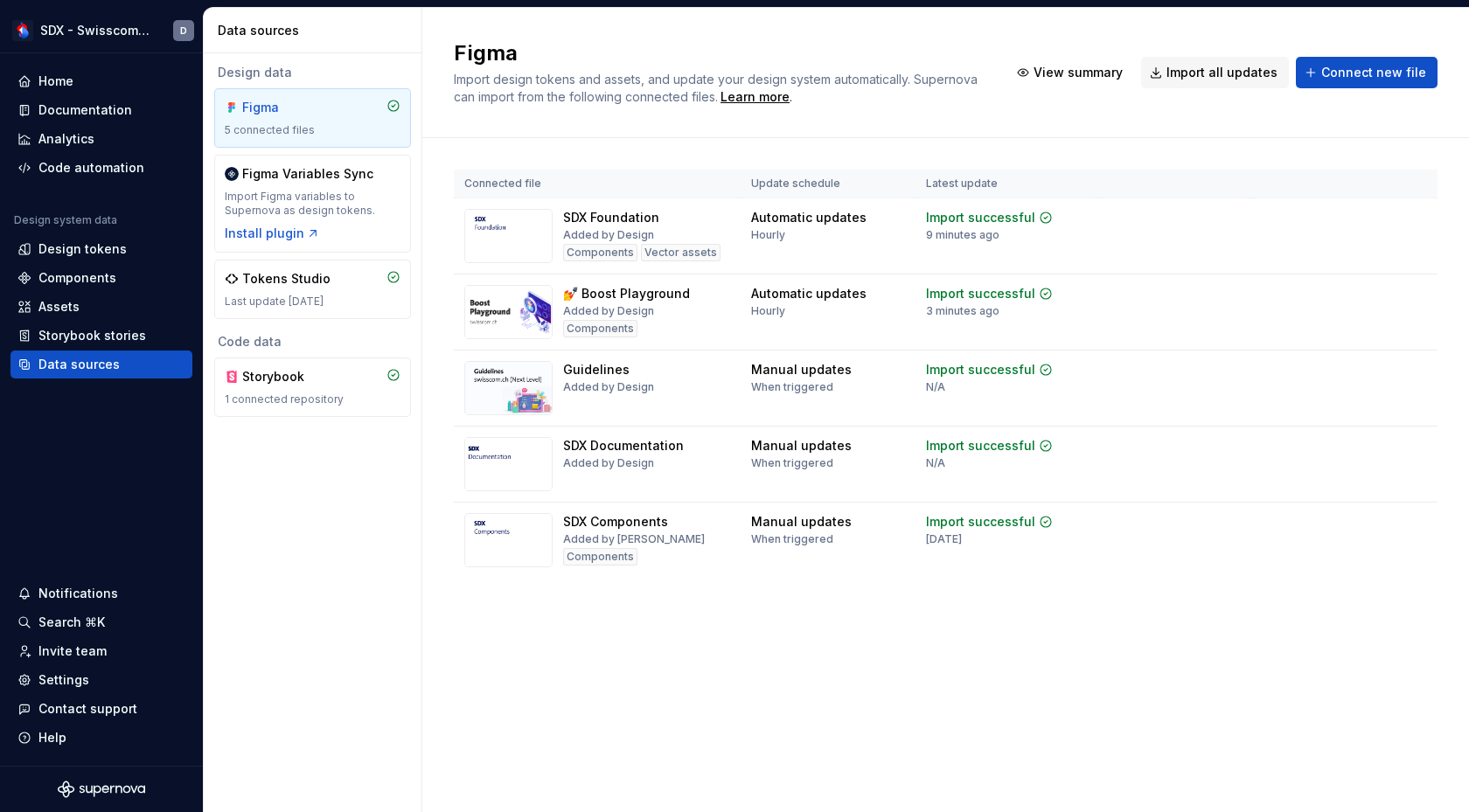
click at [693, 671] on div "Figma Import design tokens and assets, and update your design system automatica…" at bounding box center [945, 410] width 1047 height 804
click at [53, 77] on div "Home" at bounding box center [55, 81] width 35 height 17
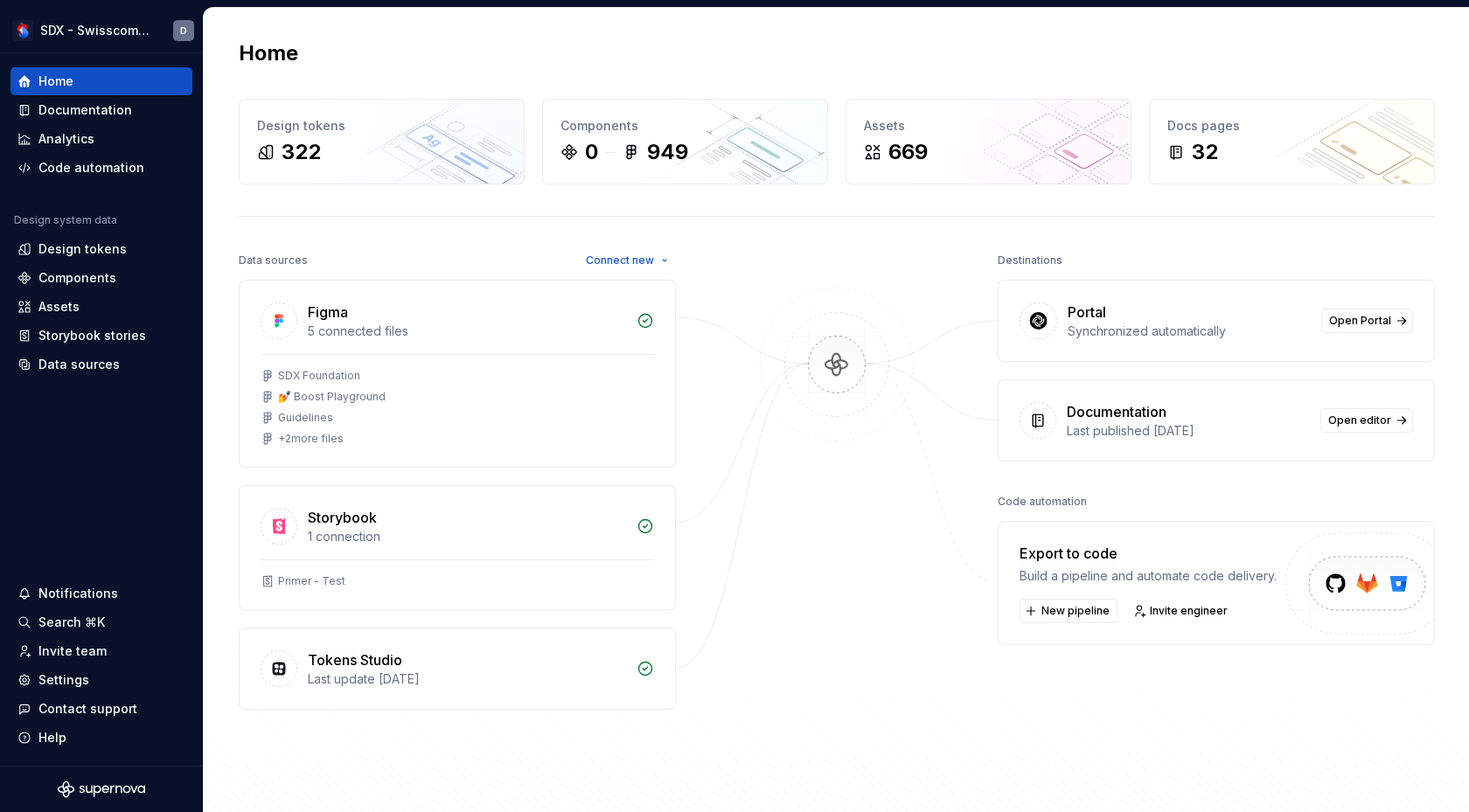
click at [1133, 337] on div "Synchronized automatically" at bounding box center [1189, 331] width 243 height 17
click at [1353, 320] on span "Open Portal" at bounding box center [1360, 321] width 62 height 14
click at [1342, 323] on span "Open Portal" at bounding box center [1360, 321] width 62 height 14
